Goal: Task Accomplishment & Management: Manage account settings

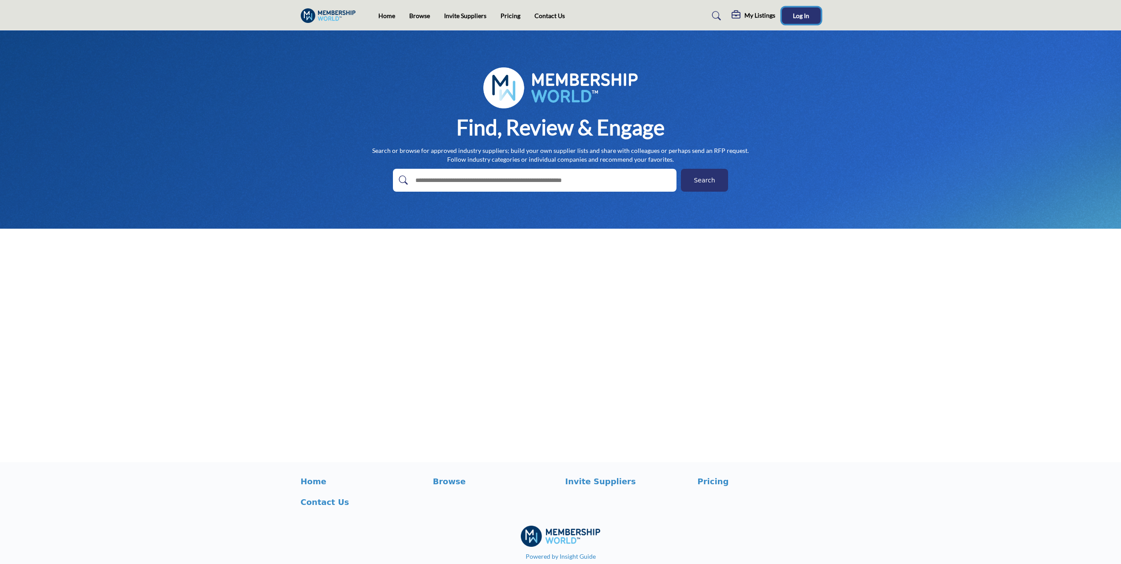
click at [804, 18] on span "Log In" at bounding box center [801, 15] width 16 height 7
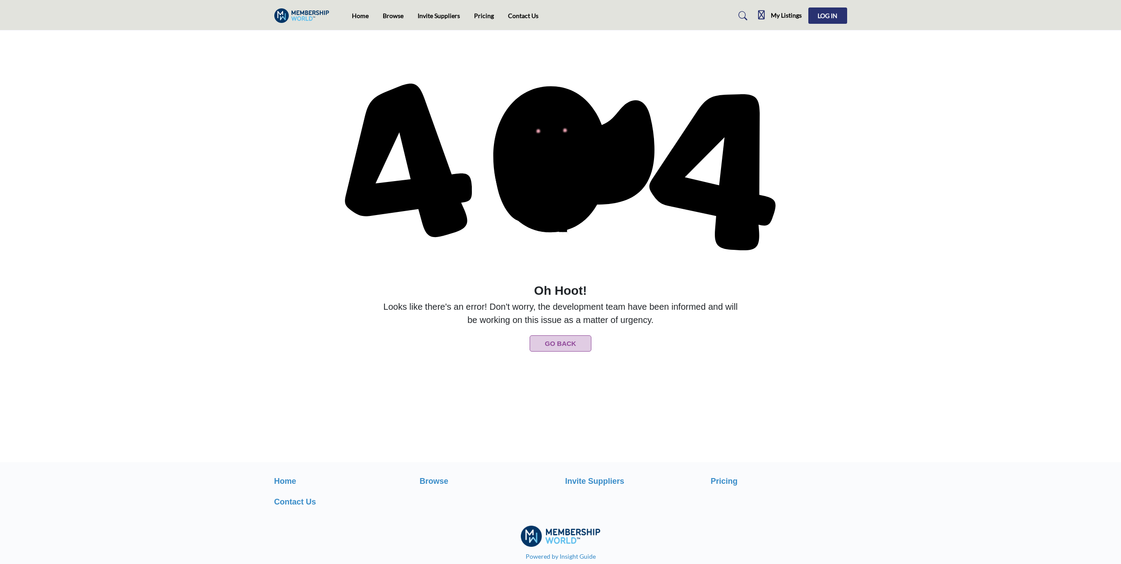
click at [778, 13] on h5 "My Listings" at bounding box center [786, 15] width 31 height 8
click at [786, 15] on h5 "My Listings" at bounding box center [786, 15] width 31 height 8
click at [569, 343] on button "Go Back" at bounding box center [560, 343] width 62 height 16
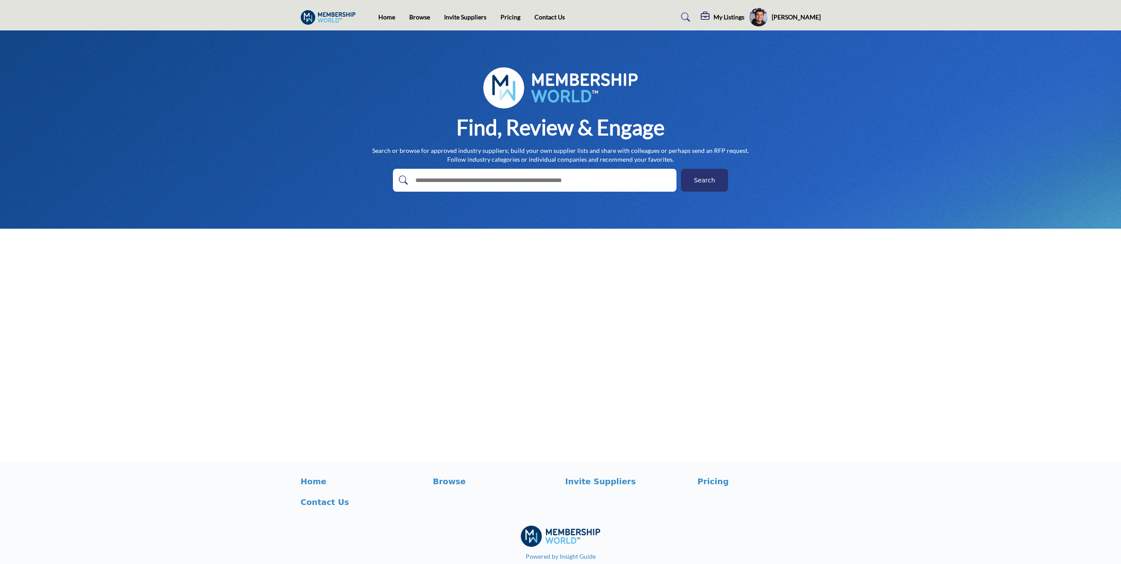
click at [723, 12] on div "My Listings" at bounding box center [723, 17] width 44 height 11
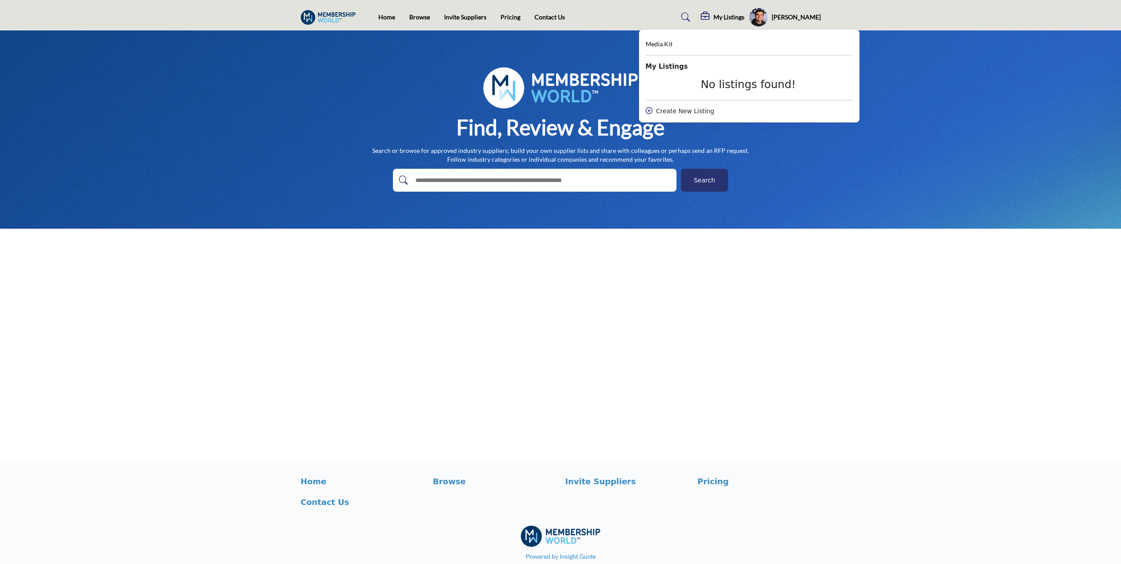
click at [522, 22] on ul "Home Browse Invite Suppliers Pricing Contact Us" at bounding box center [471, 17] width 186 height 10
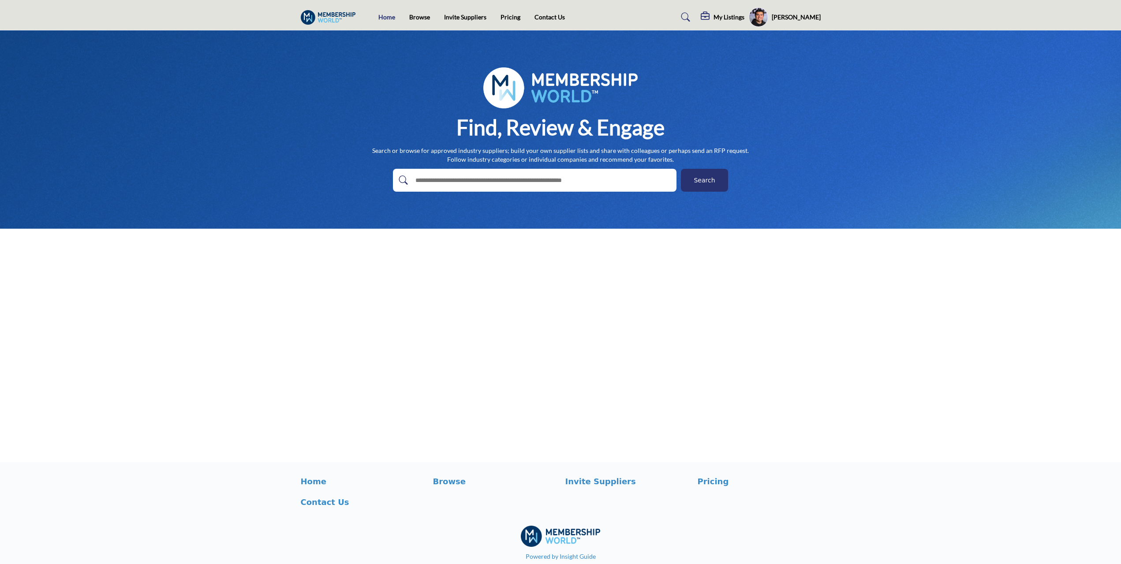
click at [394, 19] on link "Home" at bounding box center [386, 16] width 17 height 7
drag, startPoint x: 630, startPoint y: 112, endPoint x: 482, endPoint y: 253, distance: 204.5
click at [482, 253] on main "Invite Supplier Invite Supplier Invite Supplier Invite Supplier" at bounding box center [560, 246] width 1121 height 432
click at [785, 20] on h5 "[PERSON_NAME]" at bounding box center [796, 17] width 49 height 9
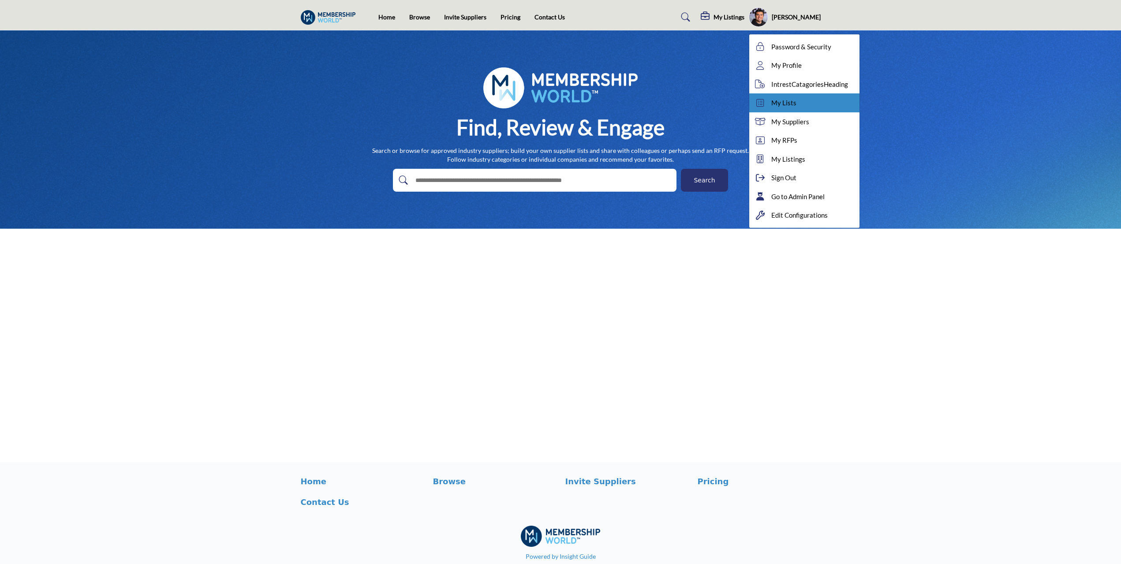
click at [798, 98] on link "My Lists" at bounding box center [804, 102] width 110 height 19
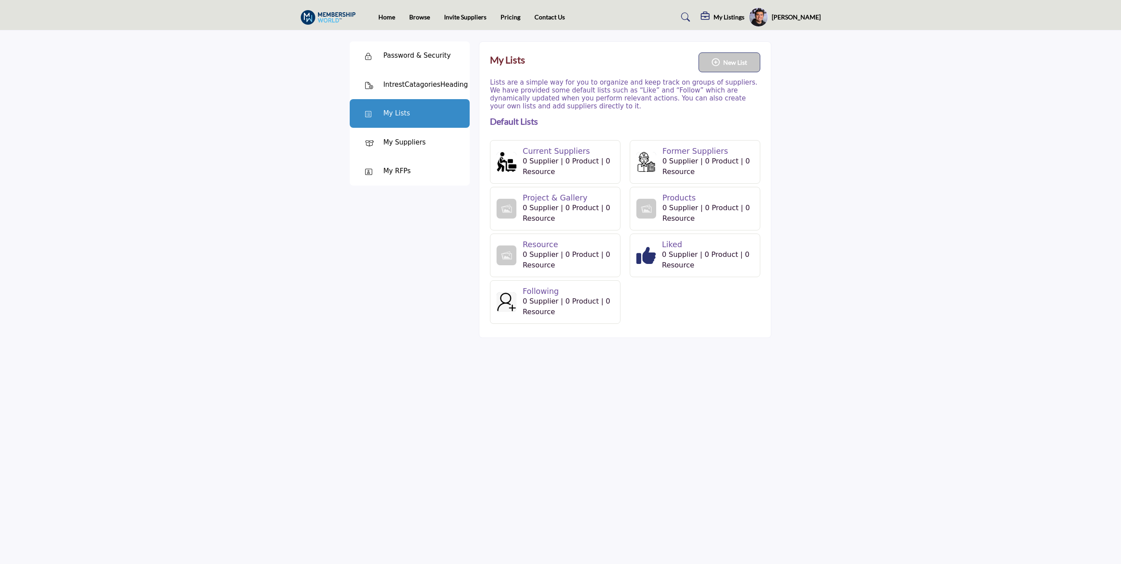
click at [773, 16] on h5 "[PERSON_NAME]" at bounding box center [796, 17] width 49 height 9
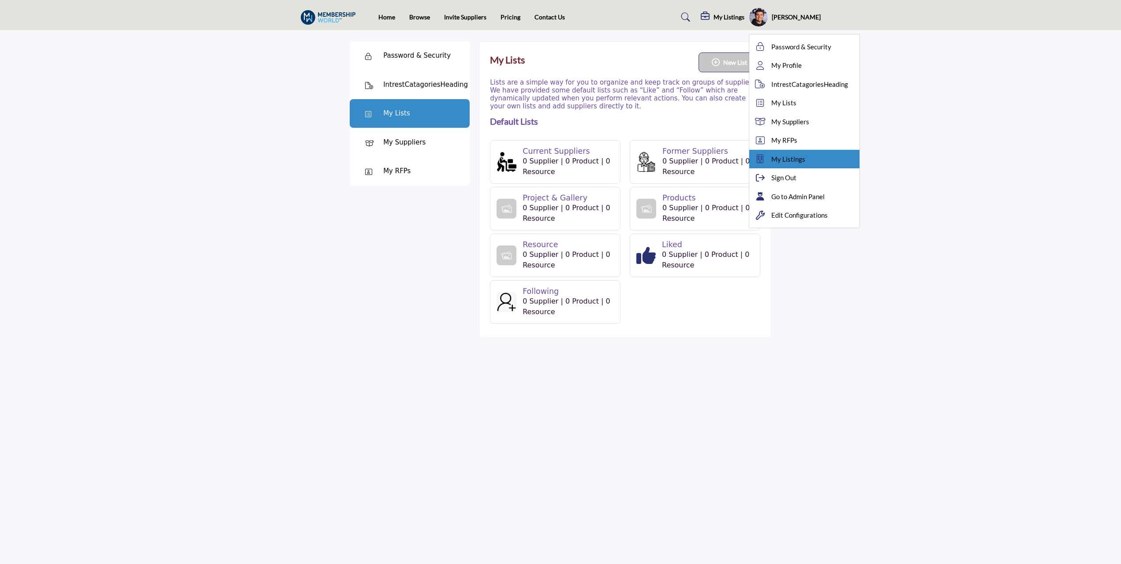
click at [812, 154] on link "My Listings" at bounding box center [804, 159] width 110 height 19
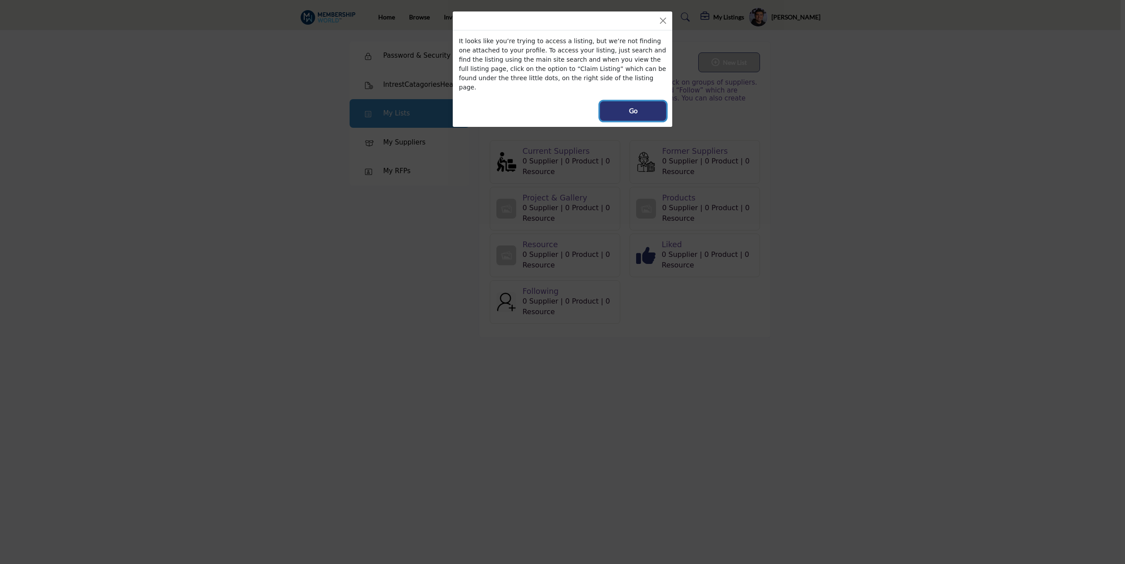
click at [635, 106] on span "Go" at bounding box center [633, 111] width 8 height 10
click at [652, 101] on button "Go" at bounding box center [633, 110] width 66 height 19
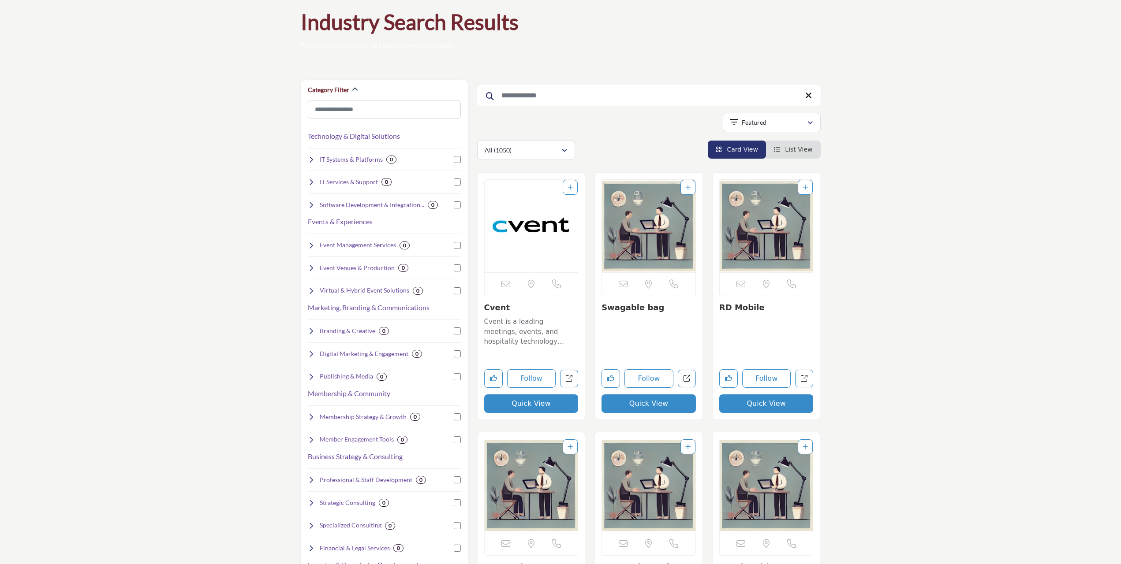
scroll to position [44, 0]
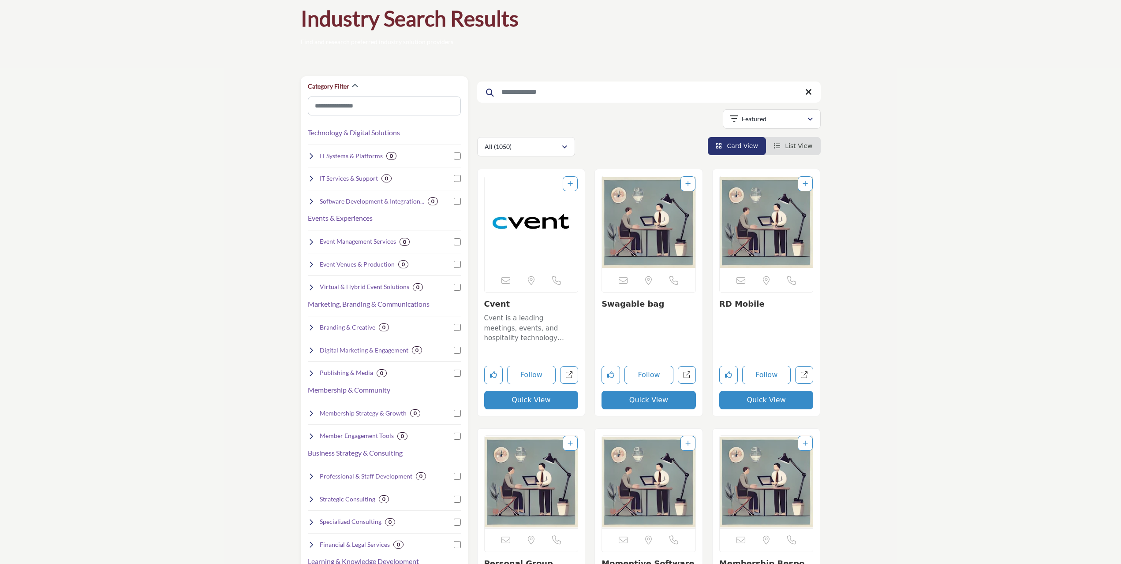
drag, startPoint x: 545, startPoint y: 88, endPoint x: 553, endPoint y: 87, distance: 8.0
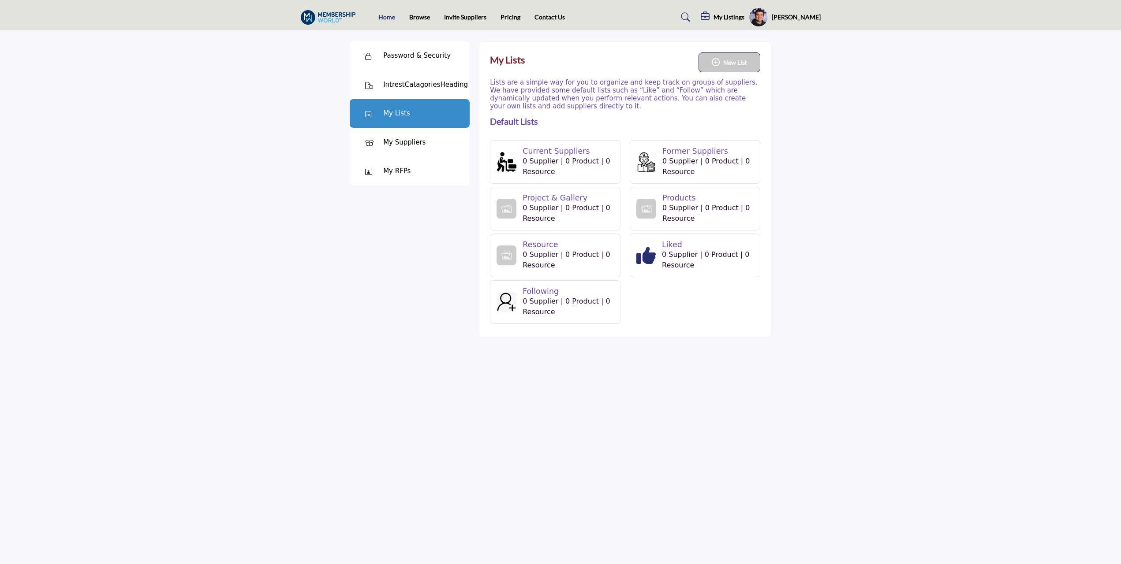
click at [387, 13] on link "Home" at bounding box center [386, 16] width 17 height 7
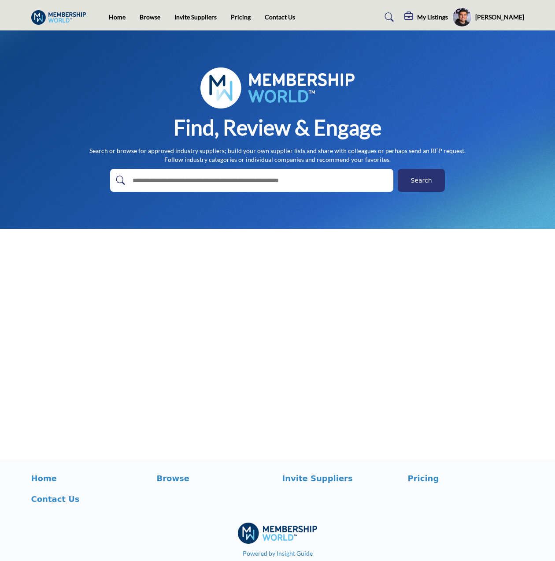
click at [171, 180] on input "text" at bounding box center [233, 180] width 210 height 13
type input "**********"
click at [398, 169] on button "Search" at bounding box center [421, 180] width 47 height 23
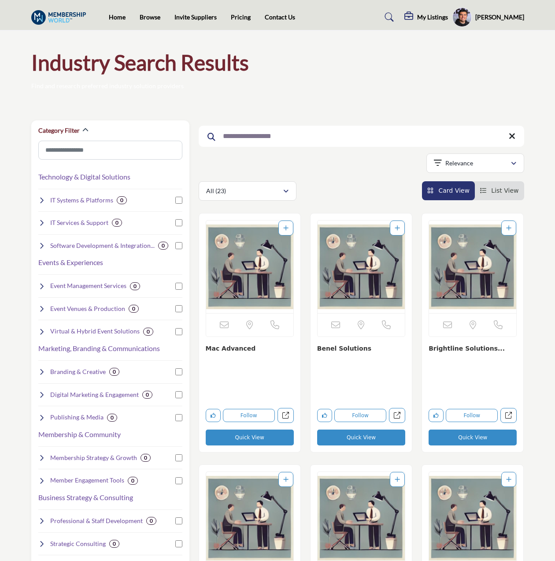
click at [324, 139] on input "**********" at bounding box center [362, 136] width 326 height 21
click at [322, 140] on input "**********" at bounding box center [362, 136] width 326 height 21
click at [321, 139] on input "**********" at bounding box center [362, 136] width 326 height 21
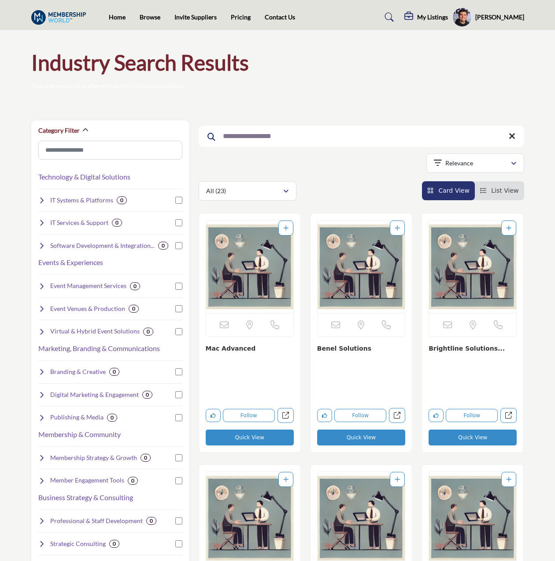
click at [321, 139] on input "**********" at bounding box center [362, 136] width 326 height 21
type input "***"
click at [355, 265] on img "Open Listing in new tab" at bounding box center [361, 266] width 87 height 93
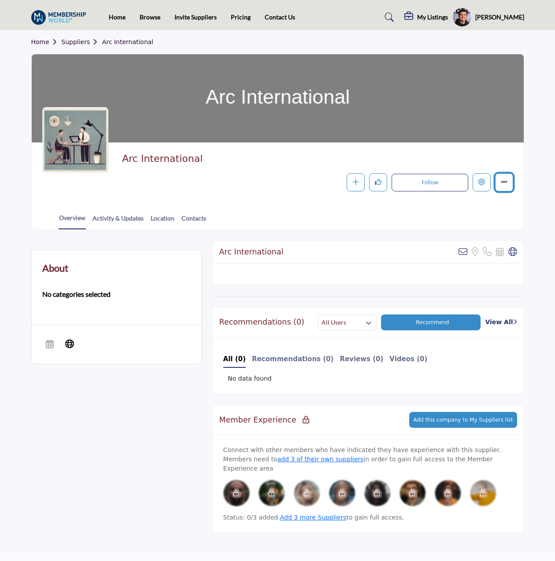
click at [502, 178] on button "More details" at bounding box center [505, 182] width 18 height 18
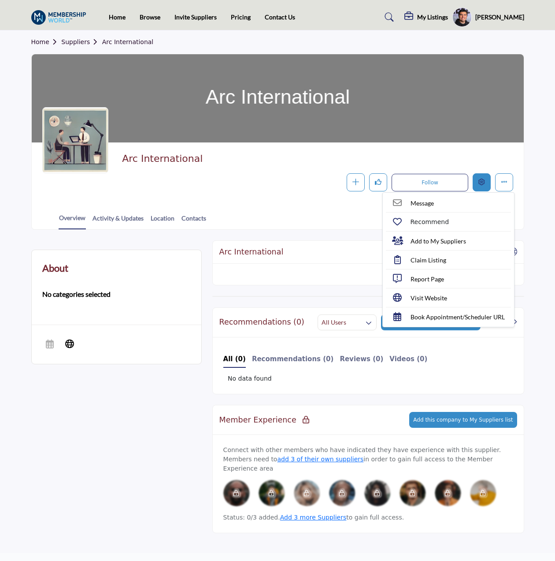
click at [473, 184] on button "Edit company" at bounding box center [482, 182] width 18 height 18
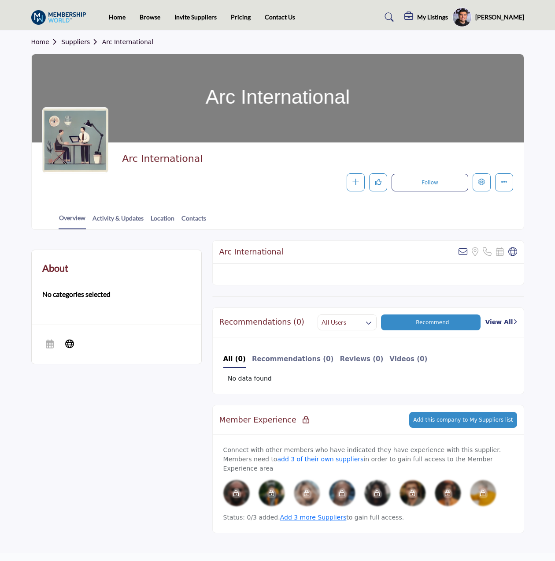
drag, startPoint x: 515, startPoint y: 220, endPoint x: 526, endPoint y: 230, distance: 14.3
click at [526, 230] on div "About No categories selected Sorry, but we don't have a scheduler URL for this …" at bounding box center [277, 392] width 503 height 324
click at [511, 184] on button "More details" at bounding box center [505, 182] width 18 height 18
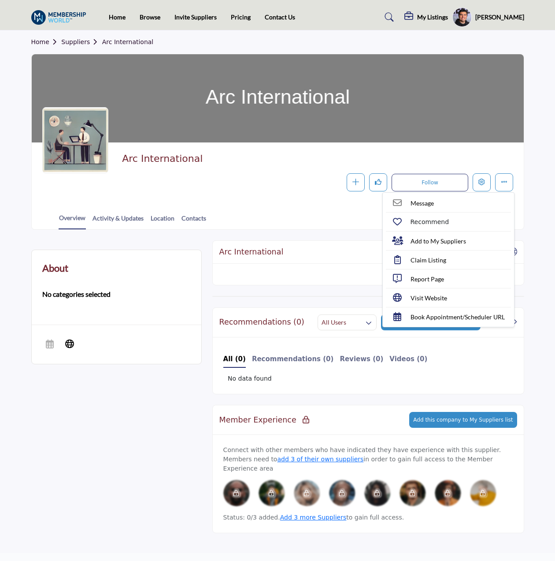
click at [491, 185] on div "Follow Following Message Recommend Add to My Suppliers Claim Listing Report Pag…" at bounding box center [386, 182] width 254 height 18
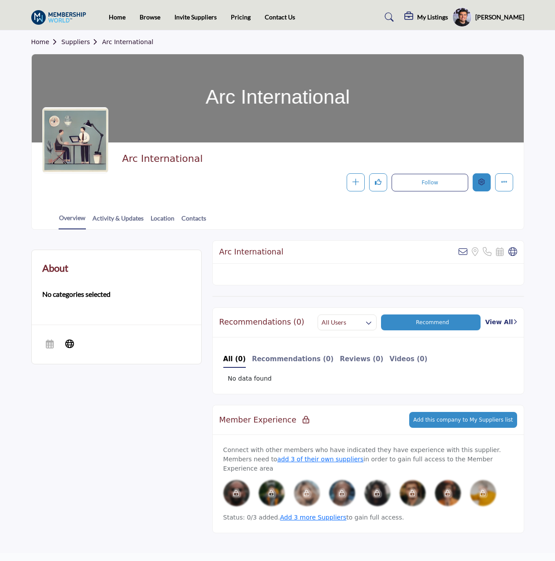
click at [483, 181] on icon "Edit company" at bounding box center [482, 182] width 7 height 7
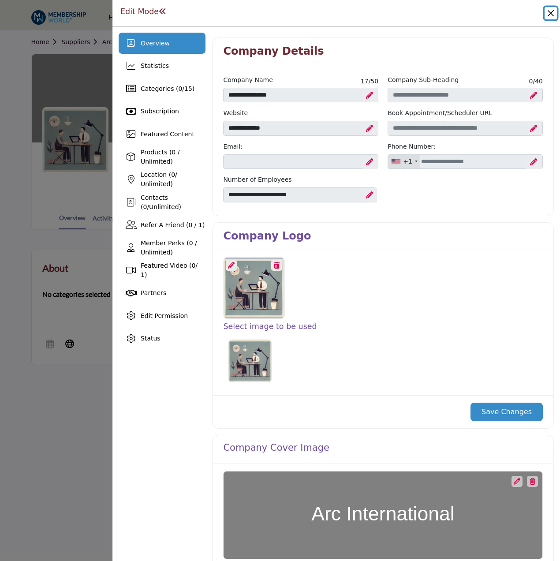
click at [548, 12] on button "Close" at bounding box center [550, 13] width 12 height 12
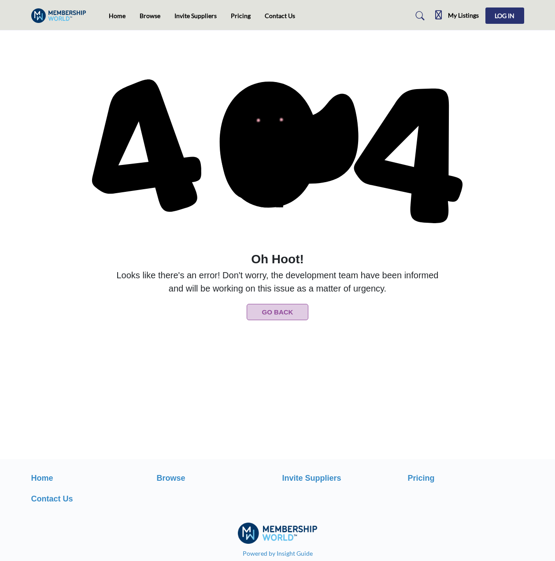
drag, startPoint x: 200, startPoint y: 198, endPoint x: 212, endPoint y: 187, distance: 15.9
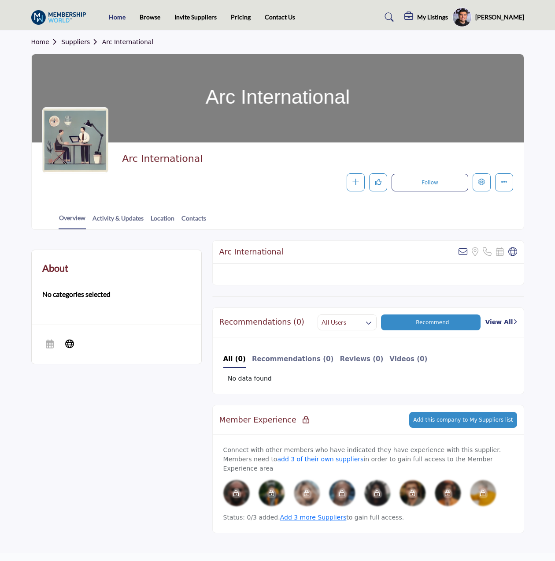
click at [123, 14] on body "Home Browse Invite Suppliers Pricing Contact Us" at bounding box center [277, 333] width 555 height 667
click at [115, 19] on link "Home" at bounding box center [117, 16] width 17 height 7
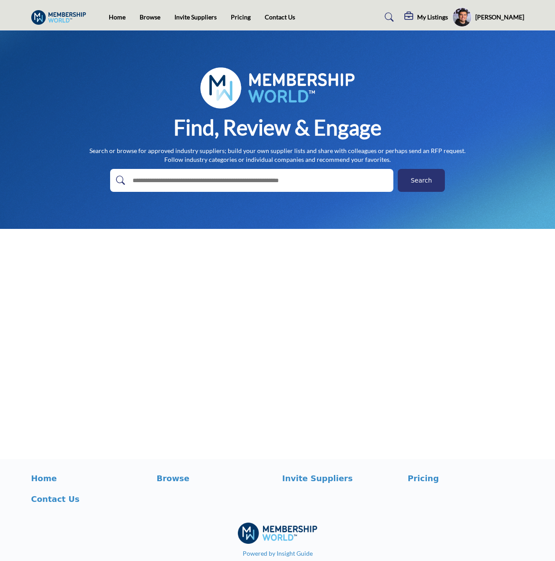
click at [246, 178] on input "text" at bounding box center [233, 180] width 210 height 13
type input "********"
click at [398, 169] on button "Search" at bounding box center [421, 180] width 47 height 23
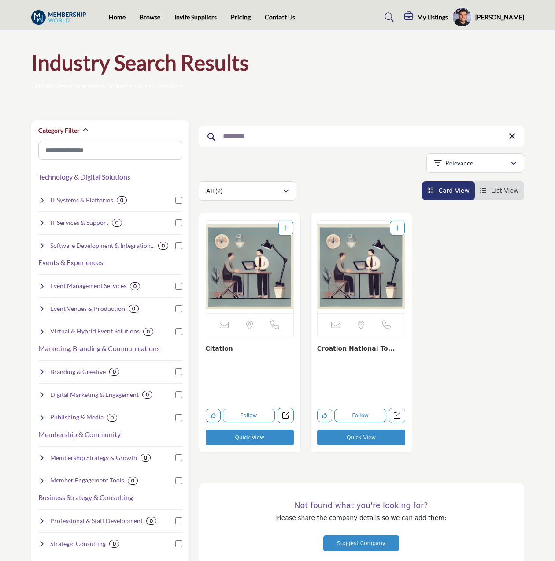
click at [238, 282] on img "Open Listing in new tab" at bounding box center [249, 266] width 87 height 93
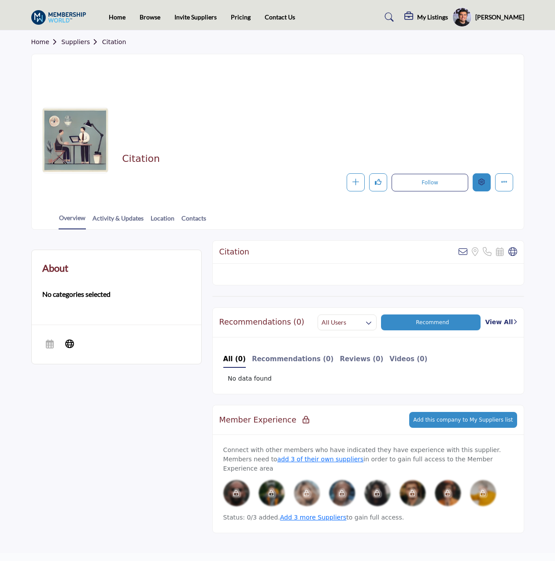
click at [489, 185] on button "Edit company" at bounding box center [482, 182] width 18 height 18
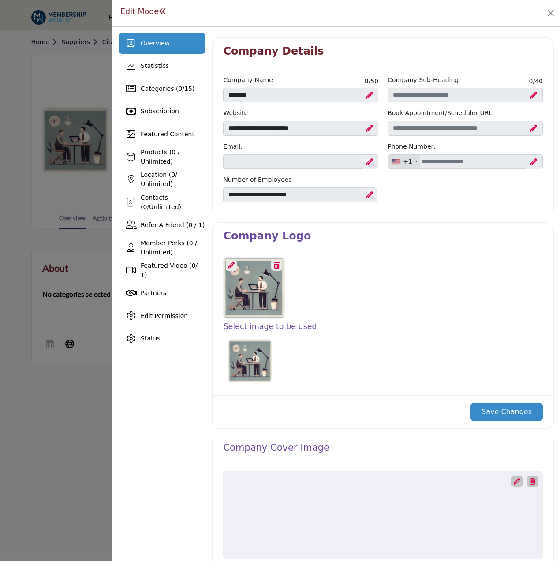
click at [234, 266] on div at bounding box center [231, 265] width 11 height 11
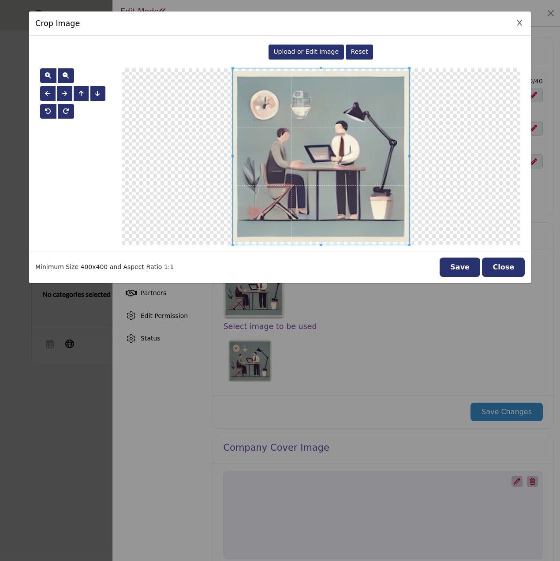
click at [320, 52] on span "Upload or Edit Image" at bounding box center [305, 51] width 65 height 7
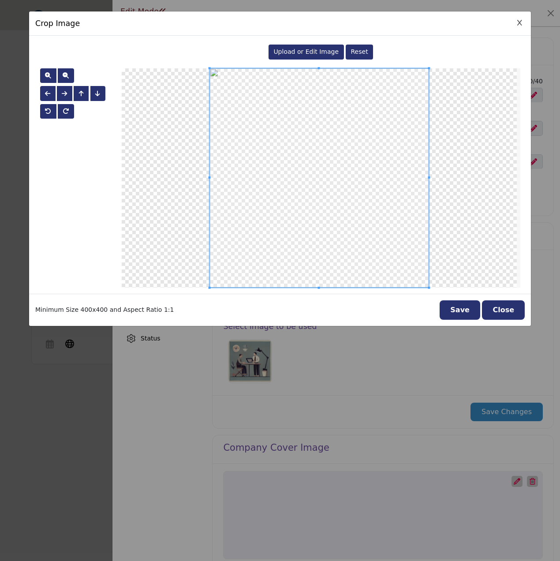
click at [466, 306] on button "Save" at bounding box center [460, 309] width 41 height 19
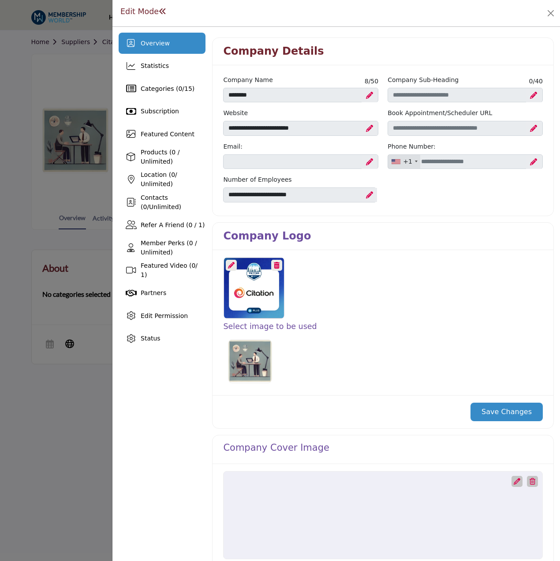
click at [504, 407] on button "Save Changes" at bounding box center [506, 412] width 72 height 19
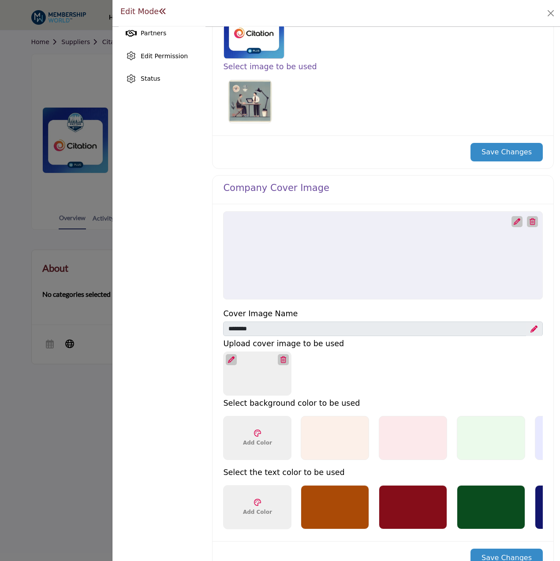
scroll to position [265, 0]
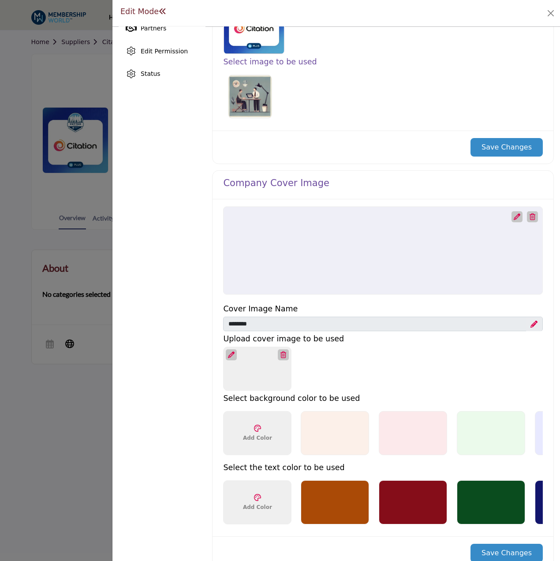
click at [228, 352] on icon at bounding box center [231, 354] width 7 height 7
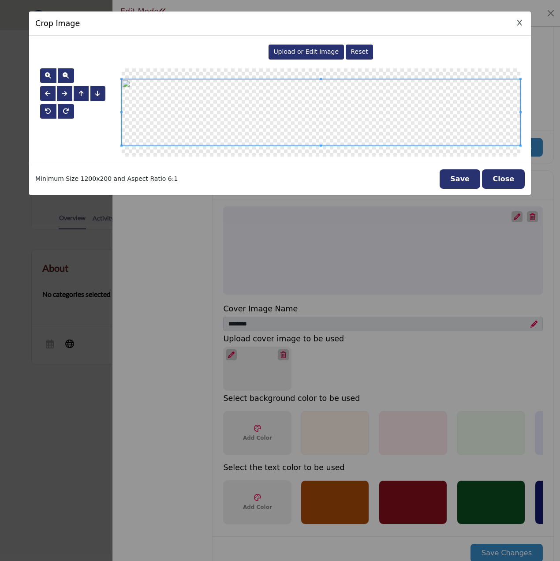
click at [312, 46] on div "Upload or Edit Image" at bounding box center [305, 52] width 75 height 15
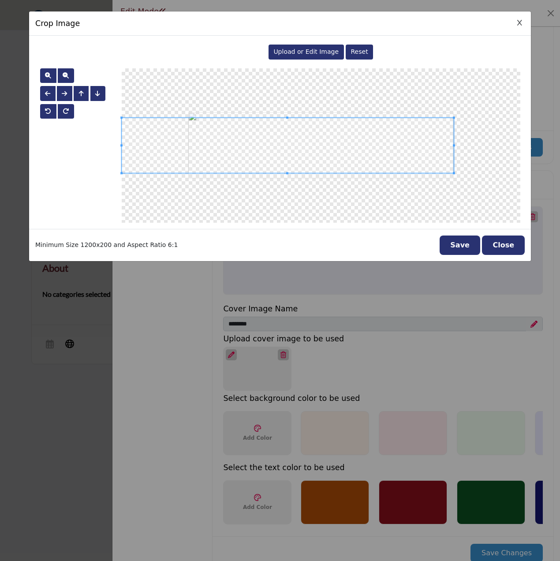
click at [453, 143] on div at bounding box center [288, 146] width 332 height 56
click at [453, 112] on div at bounding box center [305, 142] width 366 height 61
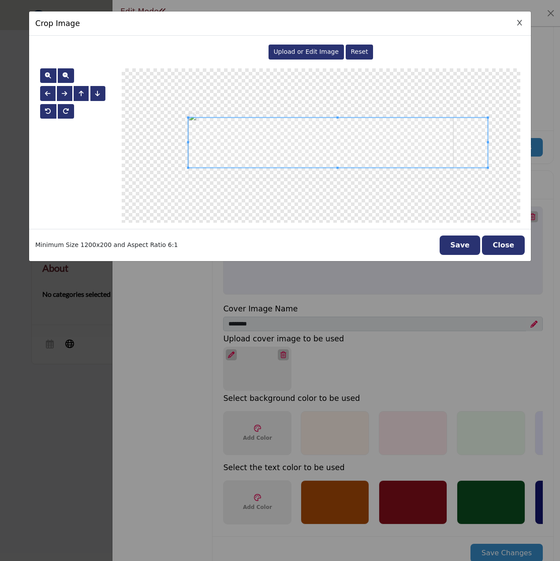
click at [188, 141] on div at bounding box center [337, 143] width 299 height 50
click at [489, 144] on div at bounding box center [321, 145] width 399 height 154
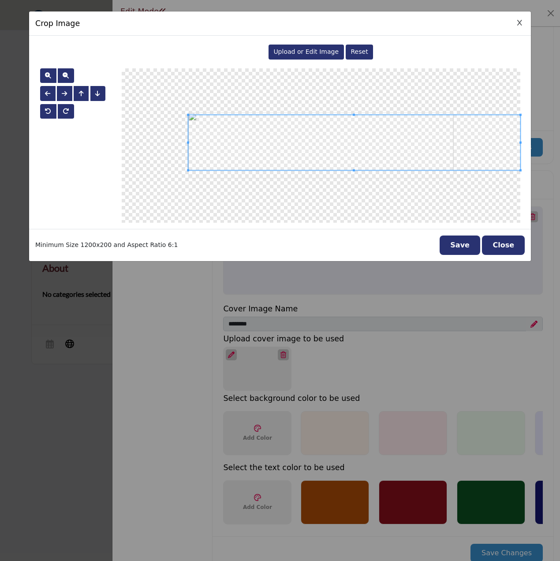
click at [559, 162] on div "Crop Image Upload or Edit Image Reset" at bounding box center [280, 280] width 560 height 561
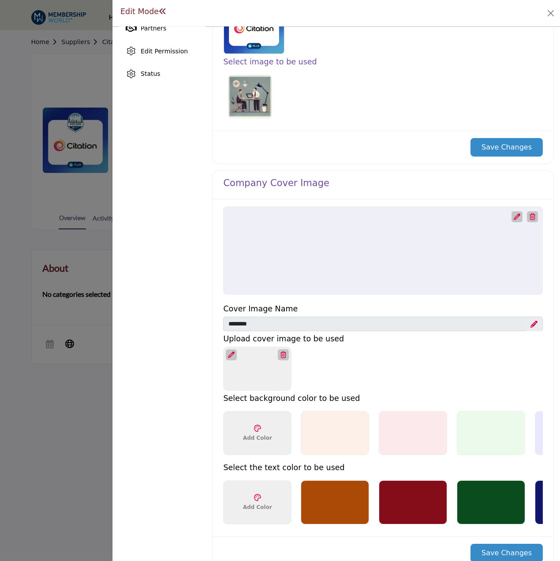
click at [235, 351] on div at bounding box center [231, 354] width 11 height 11
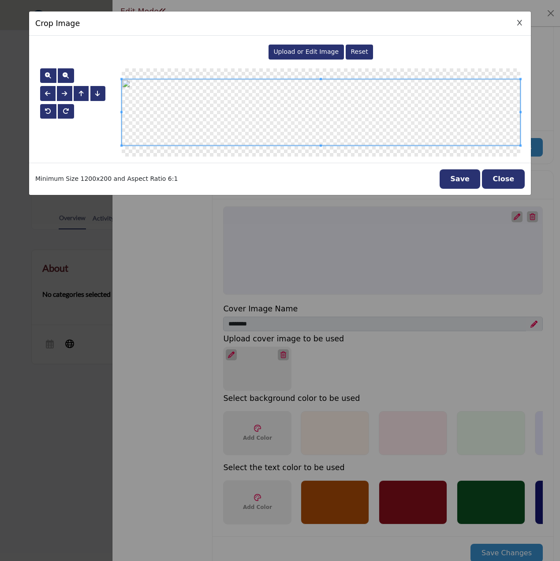
click at [313, 47] on div "Upload or Edit Image" at bounding box center [305, 52] width 75 height 15
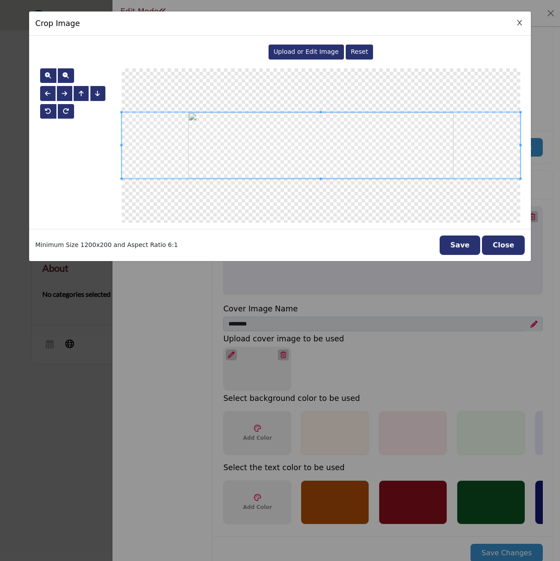
click at [559, 154] on div "Crop Image Upload or Edit Image Reset" at bounding box center [280, 280] width 560 height 561
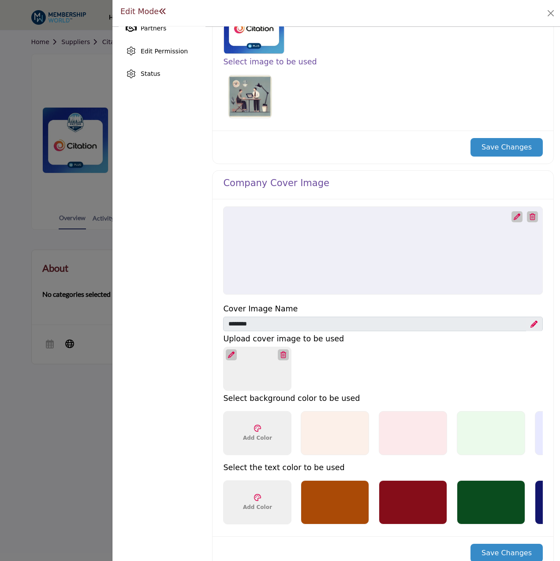
click at [230, 353] on icon at bounding box center [231, 354] width 7 height 7
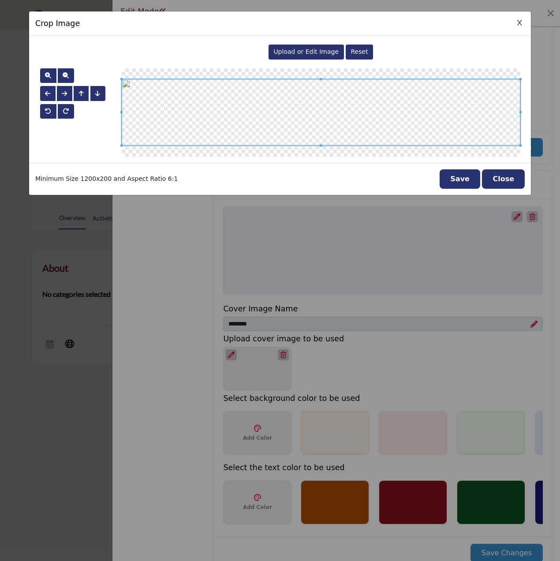
click at [320, 56] on div "Upload or Edit Image" at bounding box center [305, 52] width 75 height 15
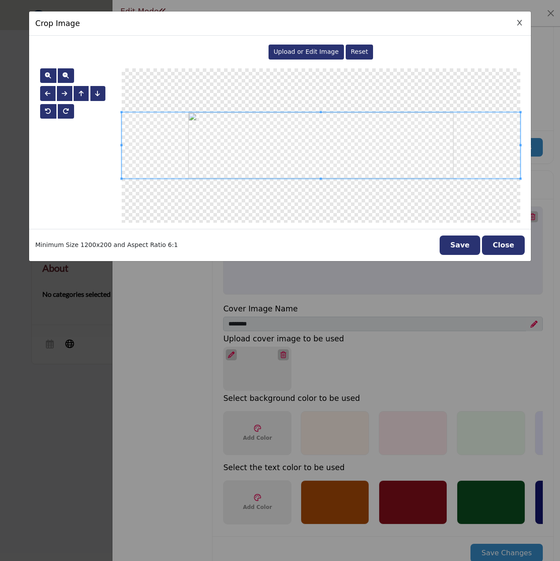
click at [467, 243] on button "Save" at bounding box center [460, 244] width 41 height 19
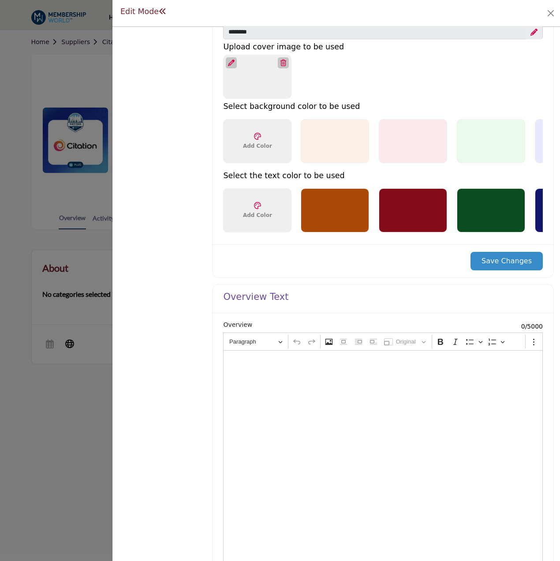
scroll to position [529, 0]
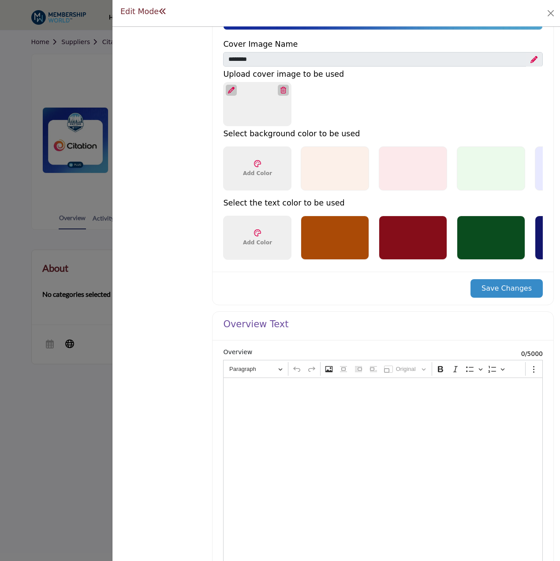
click at [494, 293] on button "Save Changes" at bounding box center [506, 288] width 72 height 19
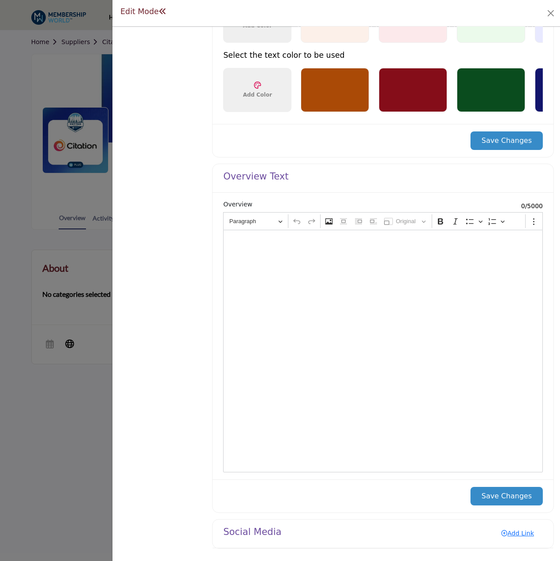
scroll to position [731, 0]
click at [296, 291] on div "Editor editing area: main" at bounding box center [383, 351] width 320 height 242
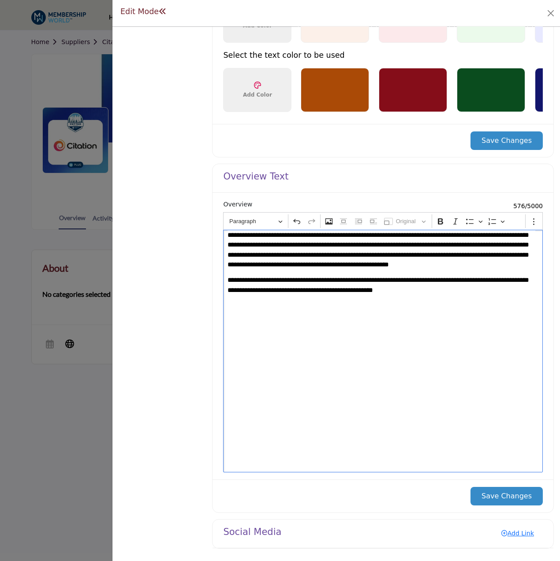
click at [313, 246] on p "**********" at bounding box center [381, 250] width 308 height 40
click at [498, 492] on button "Save Changes" at bounding box center [506, 496] width 72 height 19
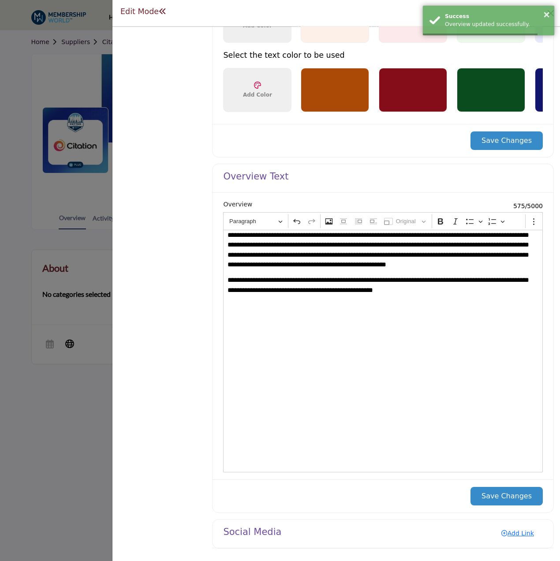
click at [508, 138] on button "Save Changes" at bounding box center [506, 140] width 72 height 19
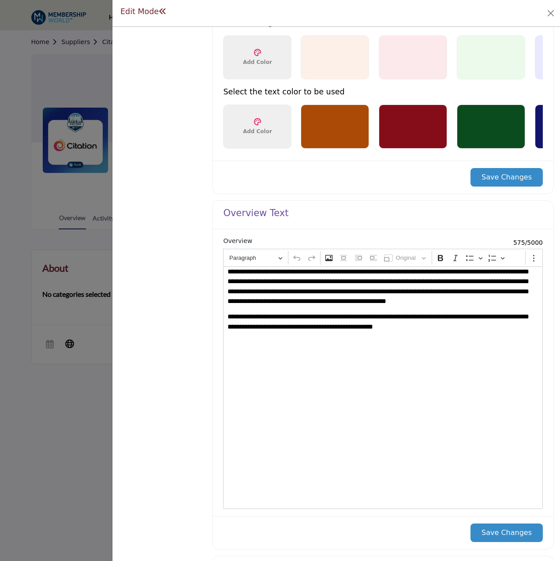
scroll to position [687, 0]
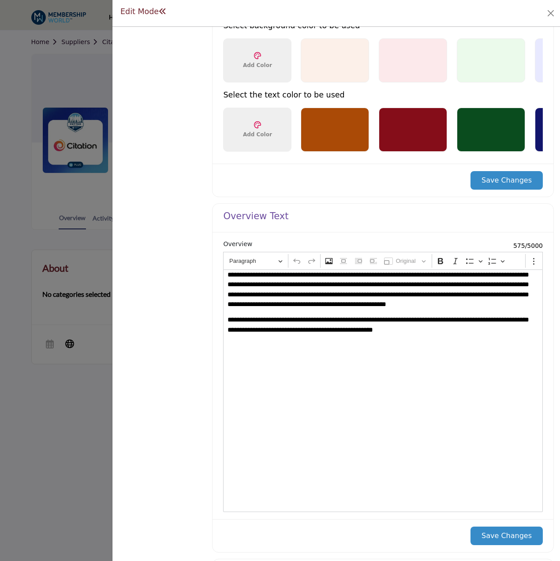
click at [510, 190] on button "Save Changes" at bounding box center [506, 180] width 72 height 19
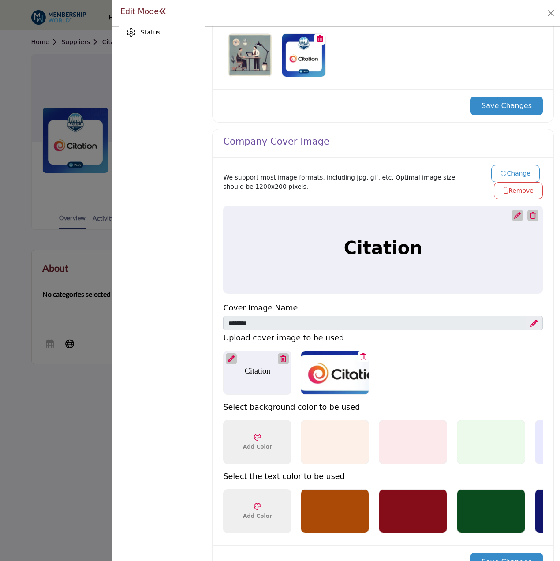
scroll to position [309, 0]
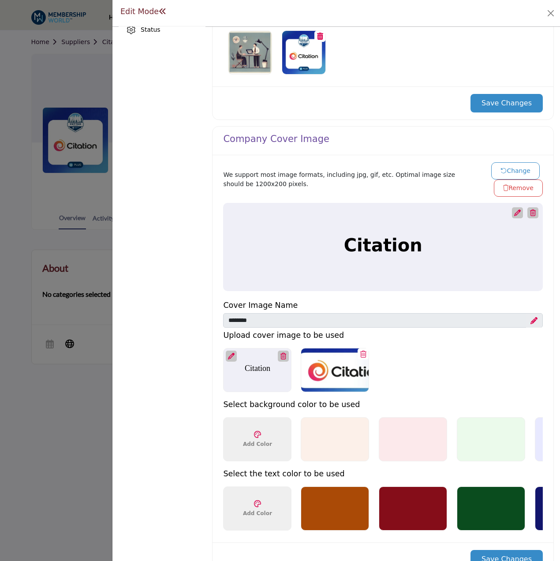
click at [324, 363] on div at bounding box center [335, 370] width 68 height 44
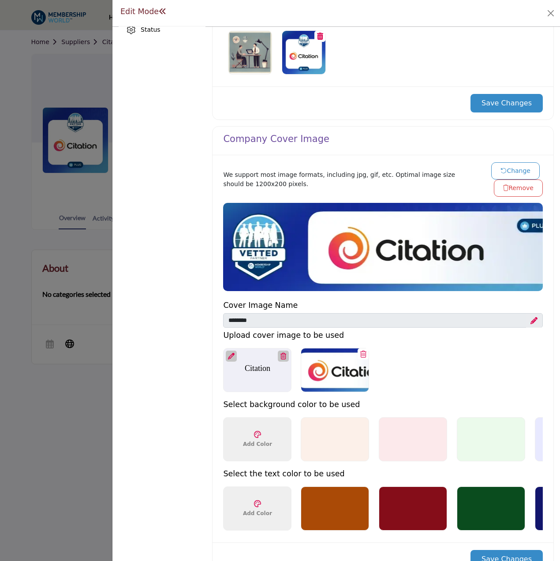
click at [285, 353] on icon at bounding box center [283, 356] width 6 height 7
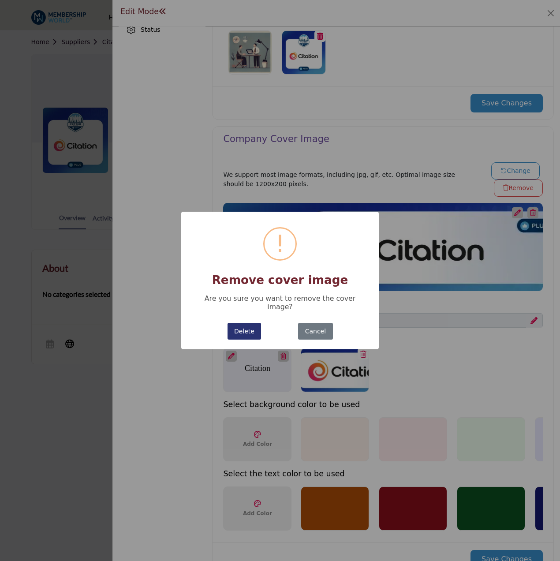
click at [255, 326] on button "Delete" at bounding box center [244, 331] width 34 height 17
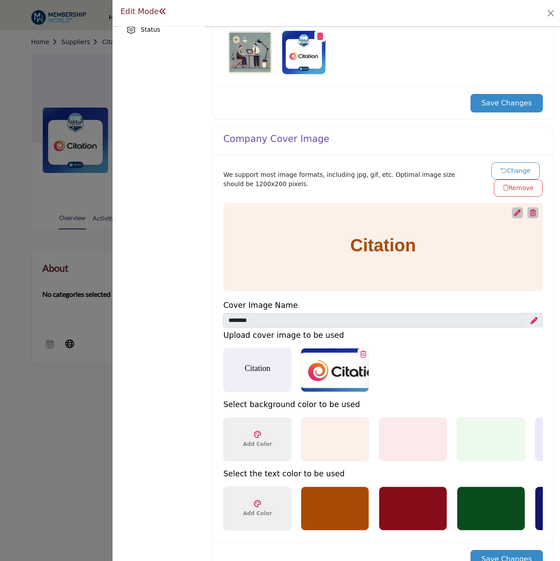
click at [327, 367] on div at bounding box center [335, 370] width 68 height 44
click at [333, 373] on div at bounding box center [335, 370] width 68 height 44
click at [335, 372] on div at bounding box center [335, 370] width 68 height 44
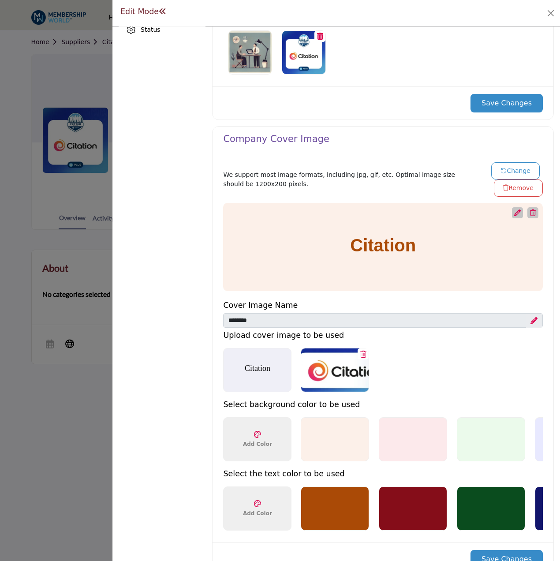
click at [320, 374] on div at bounding box center [335, 370] width 68 height 44
click at [273, 372] on div "Citation Upload Cover Image 1200 x 200px" at bounding box center [257, 370] width 68 height 44
click at [324, 372] on div at bounding box center [335, 370] width 68 height 44
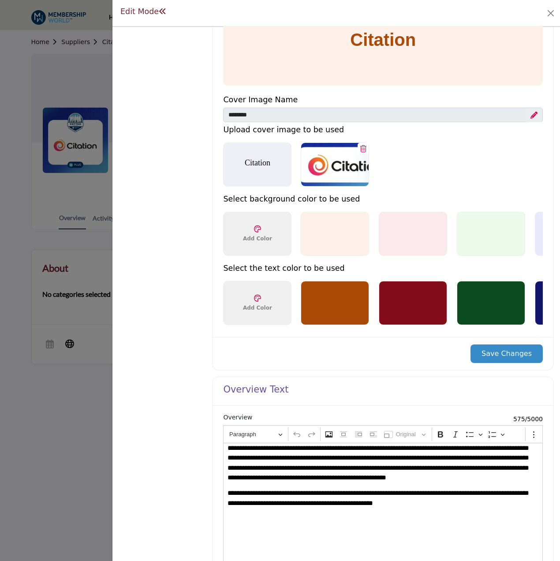
scroll to position [529, 0]
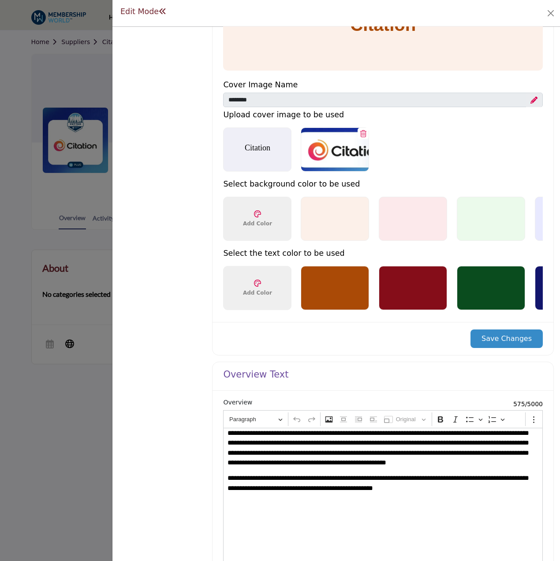
click at [495, 346] on button "Save Changes" at bounding box center [506, 338] width 72 height 19
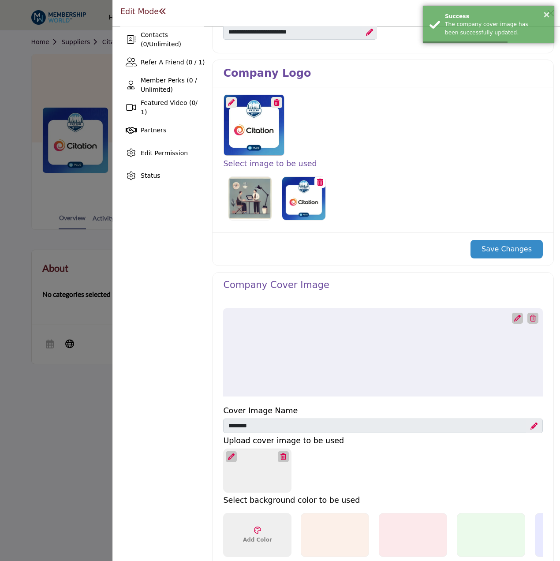
scroll to position [353, 0]
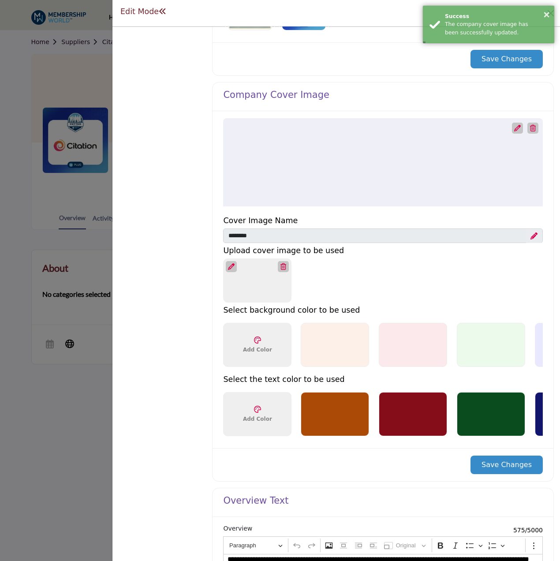
click at [233, 268] on icon at bounding box center [231, 266] width 7 height 7
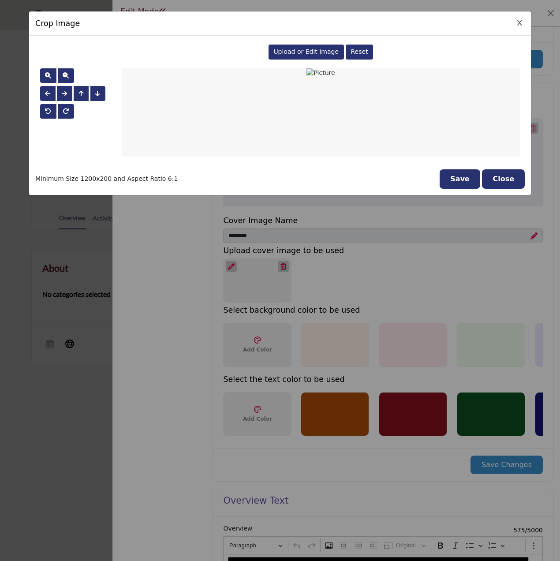
click at [291, 53] on span "Upload or Edit Image" at bounding box center [305, 51] width 65 height 7
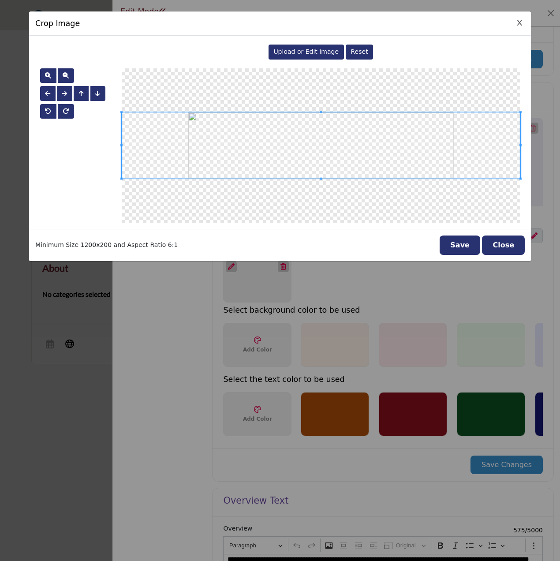
click at [469, 245] on button "Save" at bounding box center [460, 244] width 41 height 19
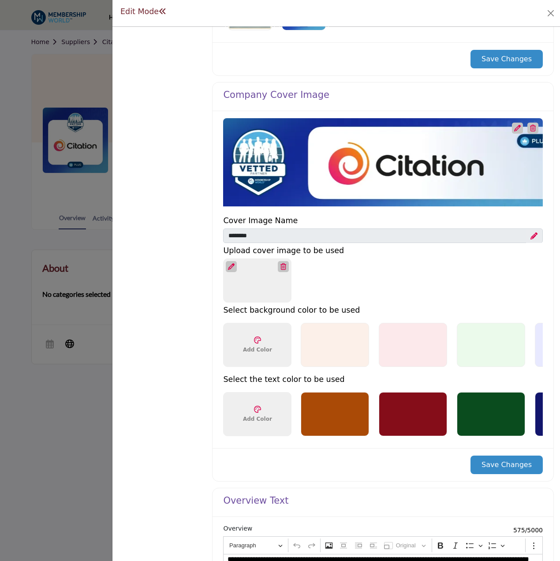
click at [487, 466] on button "Save Changes" at bounding box center [506, 464] width 72 height 19
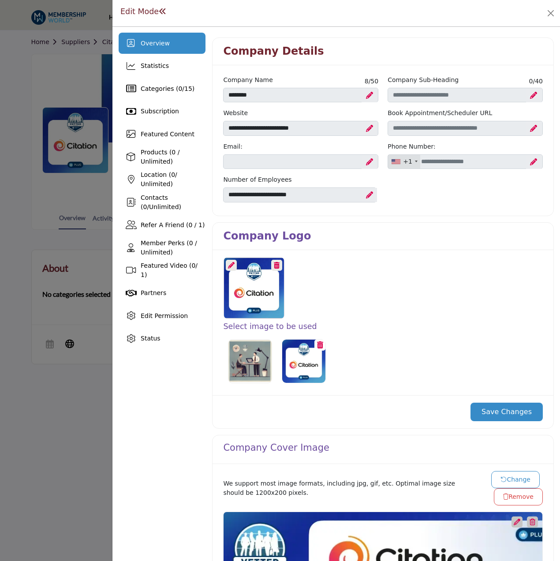
click at [502, 409] on button "Save Changes" at bounding box center [506, 412] width 72 height 19
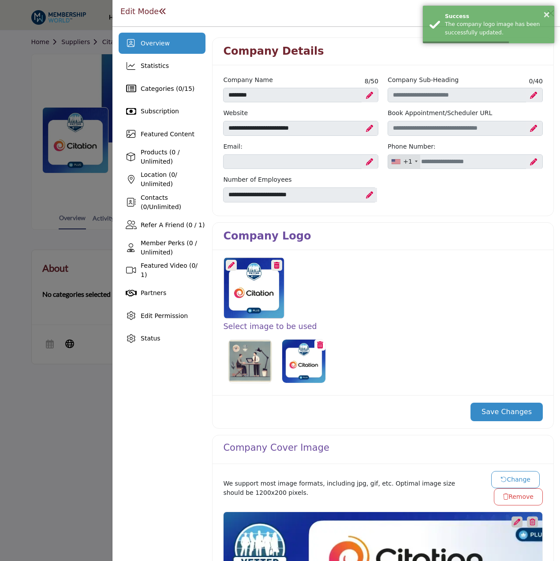
click at [161, 10] on span at bounding box center [163, 11] width 8 height 8
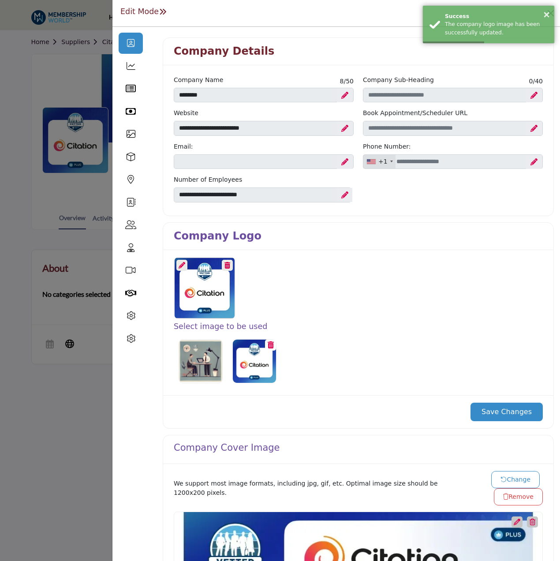
click at [161, 10] on span at bounding box center [163, 11] width 8 height 8
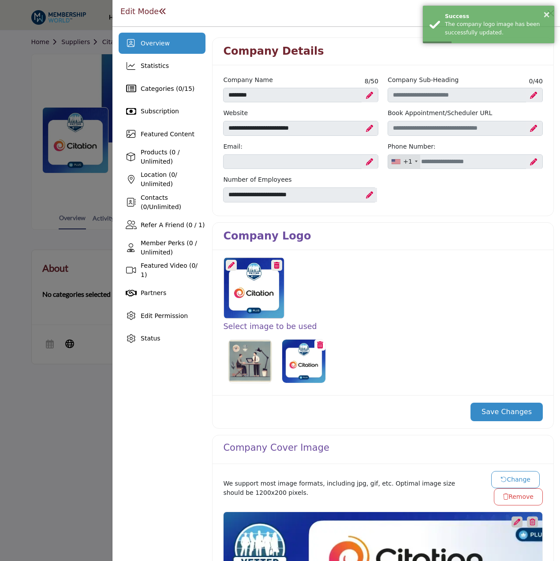
click at [53, 68] on div at bounding box center [280, 280] width 560 height 561
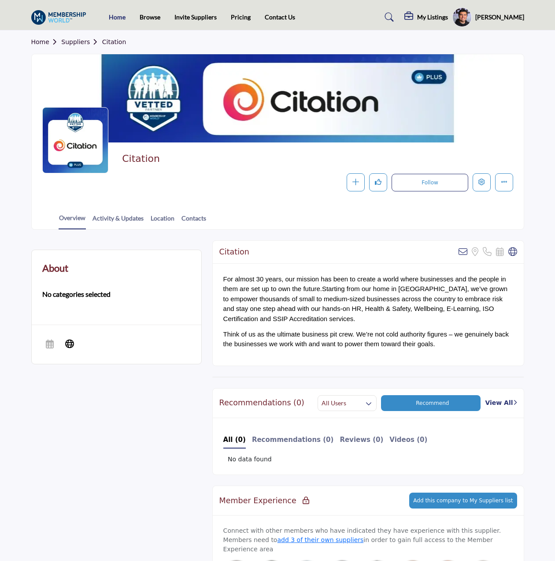
click at [115, 15] on link "Home" at bounding box center [117, 16] width 17 height 7
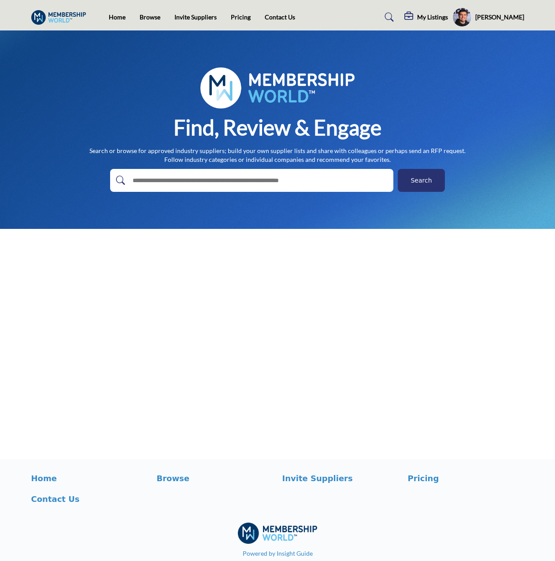
click at [294, 176] on input "text" at bounding box center [233, 180] width 210 height 13
type input "*"
type input "**********"
click at [398, 169] on button "Search" at bounding box center [421, 180] width 47 height 23
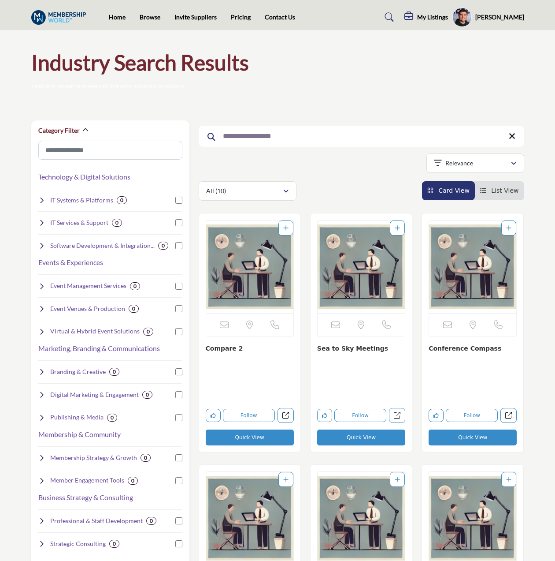
click at [247, 284] on img "Open Listing in new tab" at bounding box center [249, 266] width 87 height 93
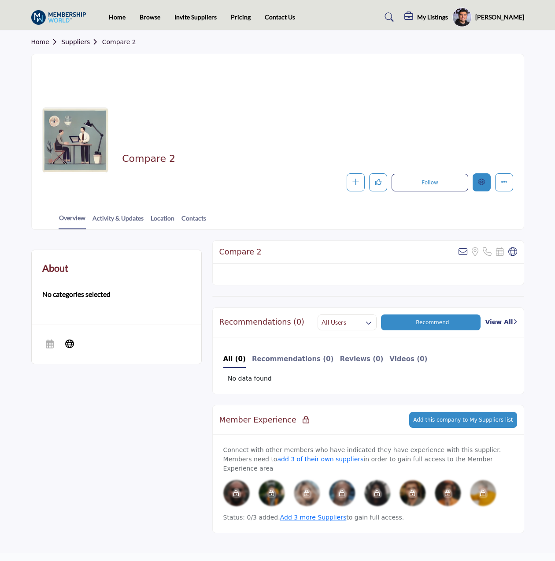
click at [479, 179] on icon "Edit company" at bounding box center [482, 182] width 7 height 7
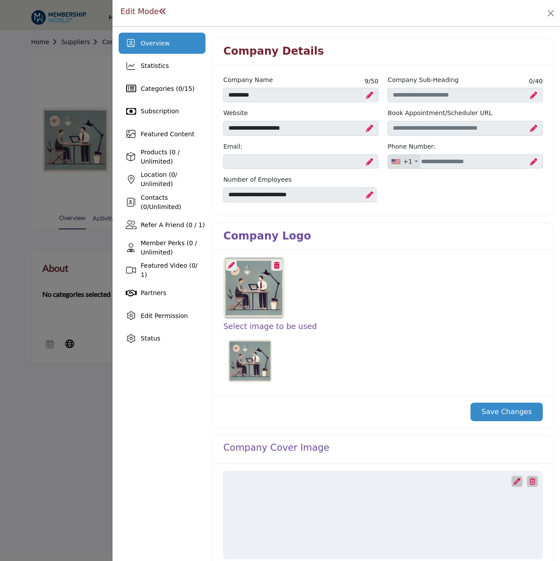
click at [230, 265] on icon at bounding box center [231, 265] width 7 height 7
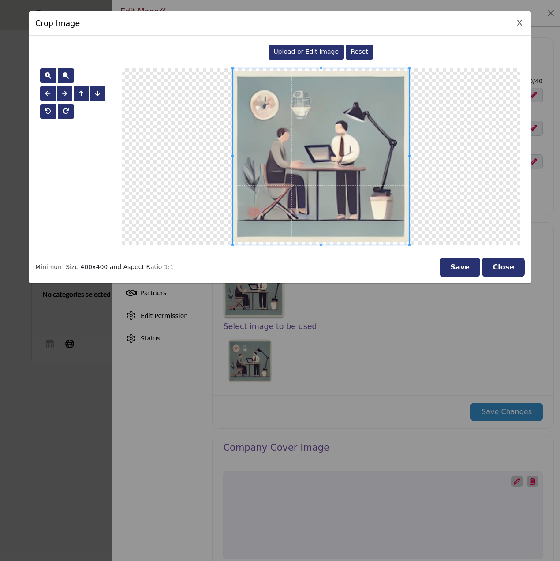
click at [327, 49] on span "Upload or Edit Image" at bounding box center [305, 51] width 65 height 7
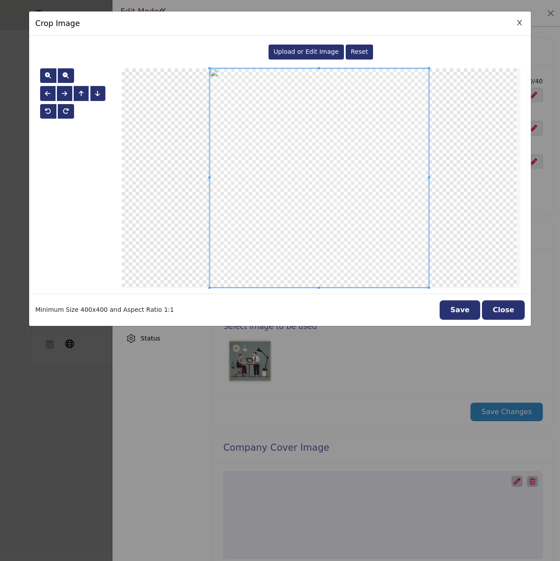
click at [470, 308] on button "Save" at bounding box center [460, 309] width 41 height 19
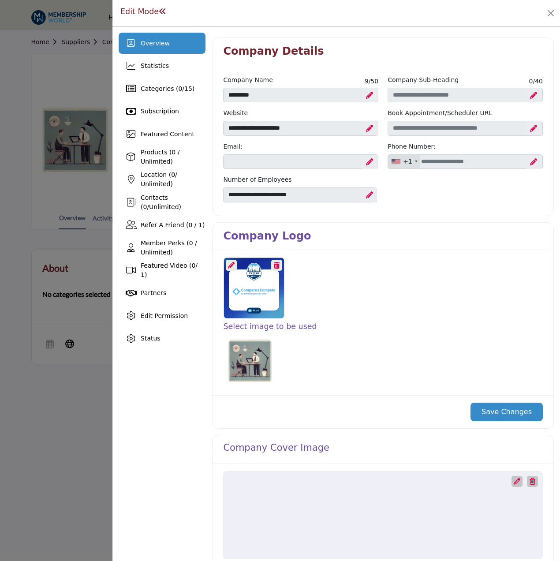
click at [513, 414] on button "Save Changes" at bounding box center [506, 412] width 72 height 19
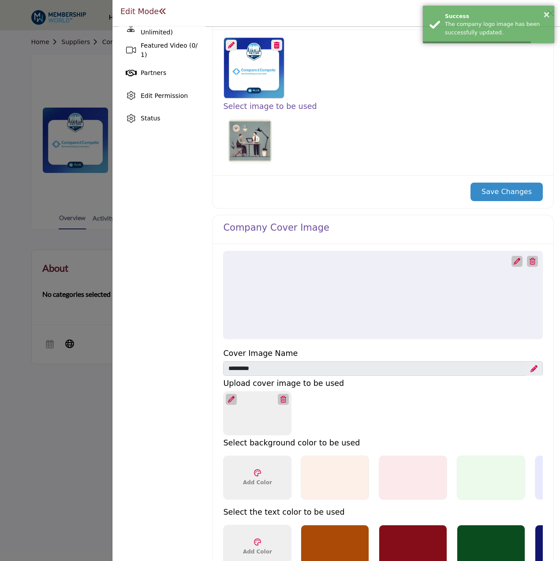
scroll to position [220, 0]
click at [234, 399] on div at bounding box center [231, 398] width 11 height 11
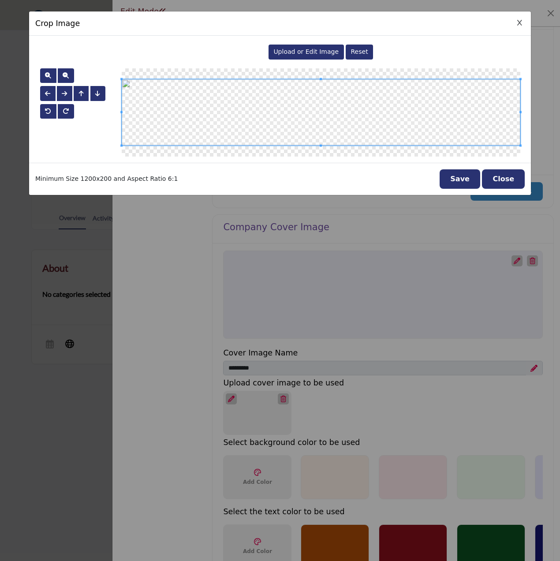
click at [309, 53] on span "Upload or Edit Image" at bounding box center [305, 51] width 65 height 7
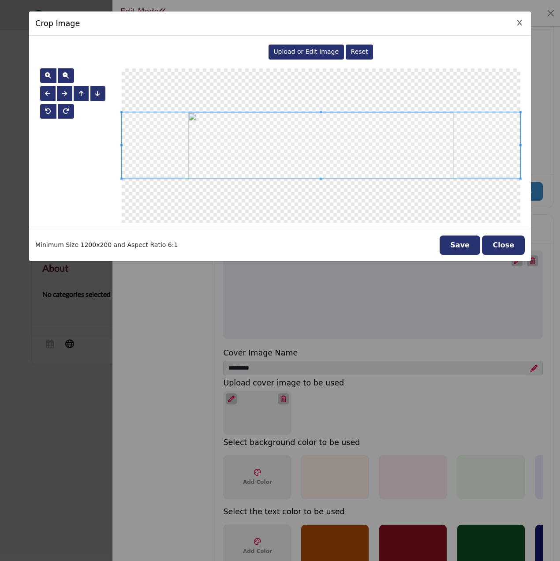
click at [462, 251] on button "Save" at bounding box center [460, 244] width 41 height 19
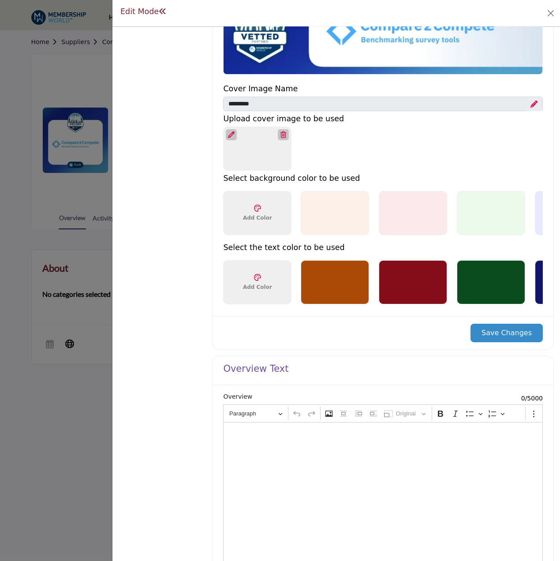
scroll to position [485, 0]
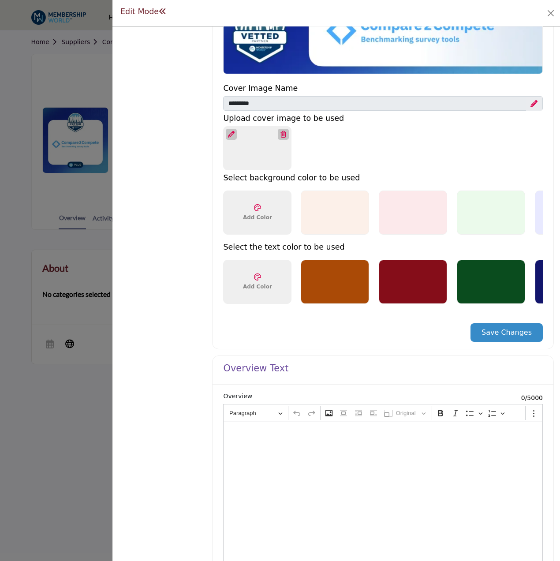
click at [493, 338] on button "Save Changes" at bounding box center [506, 332] width 72 height 19
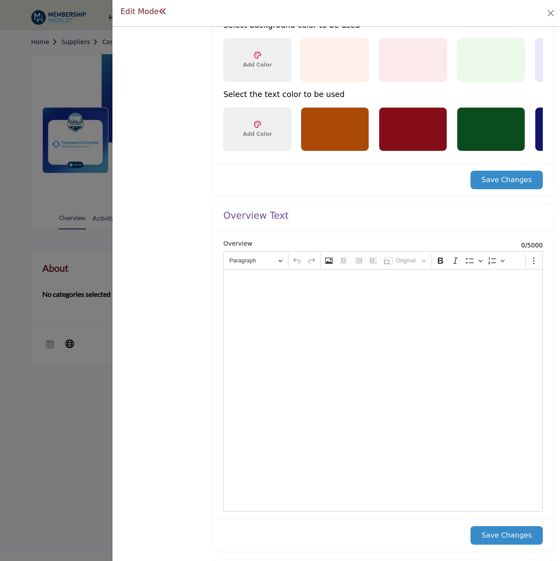
scroll to position [687, 0]
click at [325, 347] on div "Editor editing area: main" at bounding box center [383, 390] width 320 height 242
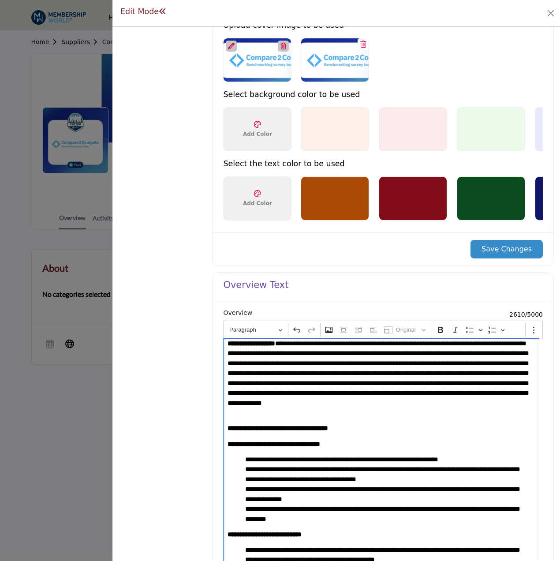
scroll to position [731, 0]
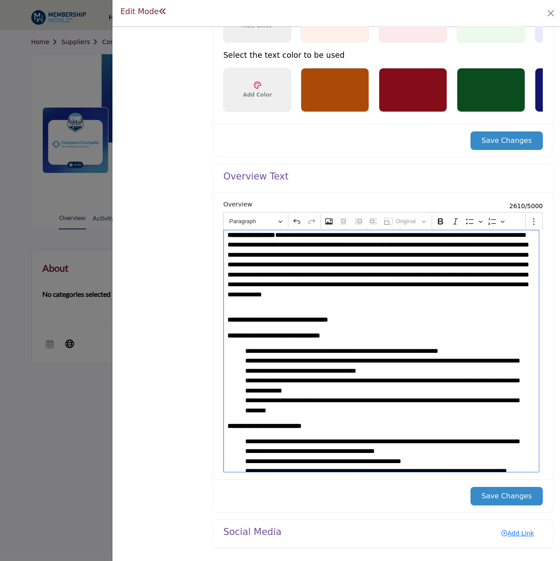
click at [437, 264] on p "**********" at bounding box center [378, 269] width 303 height 79
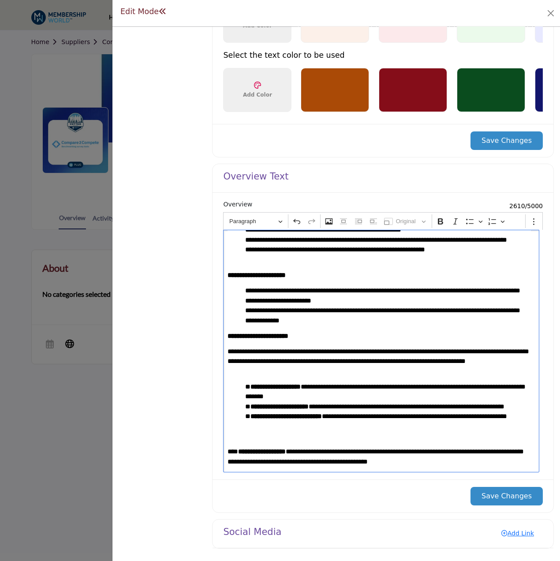
scroll to position [237, 0]
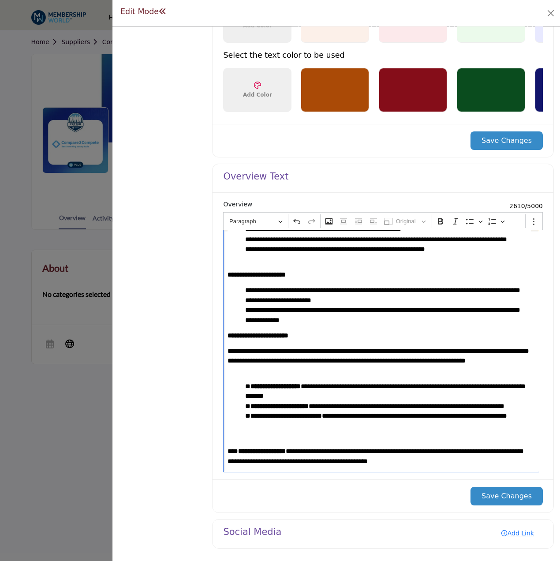
click at [497, 494] on button "Save Changes" at bounding box center [506, 496] width 72 height 19
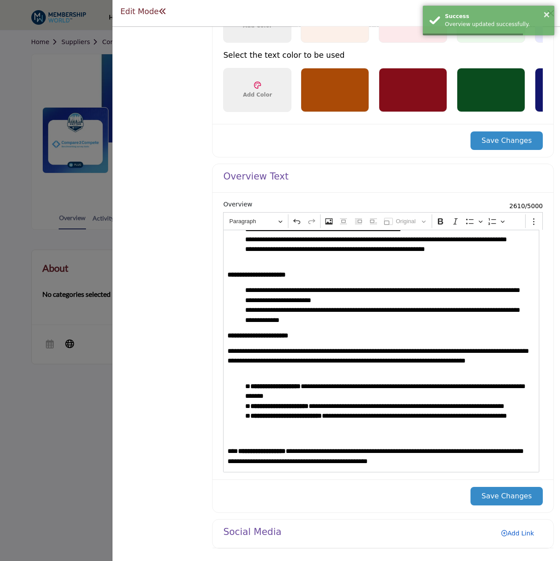
click at [517, 534] on link "Add Link" at bounding box center [517, 533] width 50 height 14
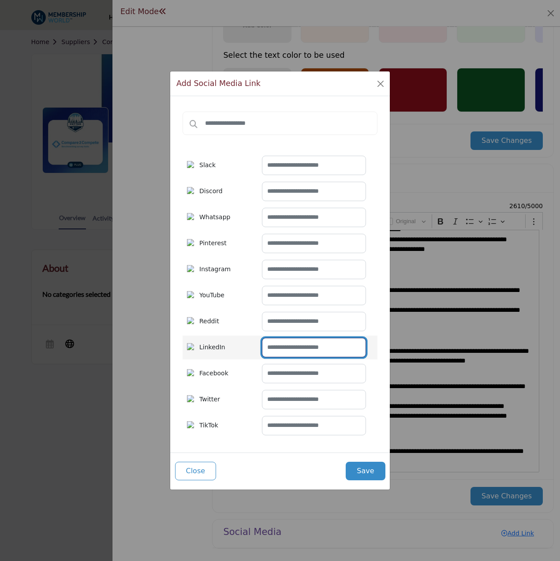
click at [309, 348] on input "text" at bounding box center [314, 347] width 104 height 19
click at [381, 83] on button "Close" at bounding box center [380, 84] width 12 height 12
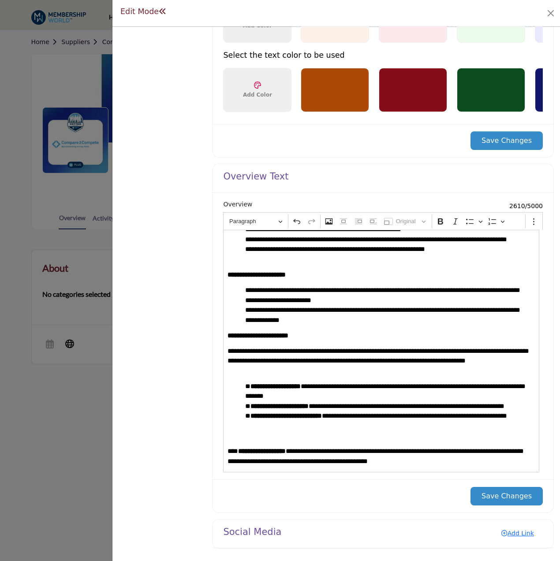
click at [520, 492] on button "Save Changes" at bounding box center [506, 496] width 72 height 19
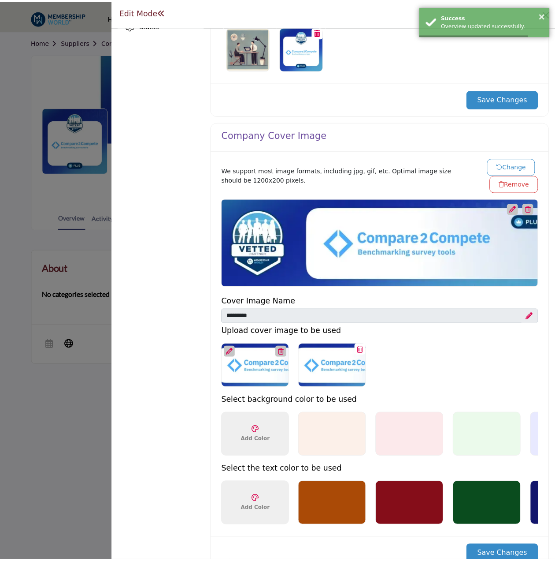
scroll to position [0, 0]
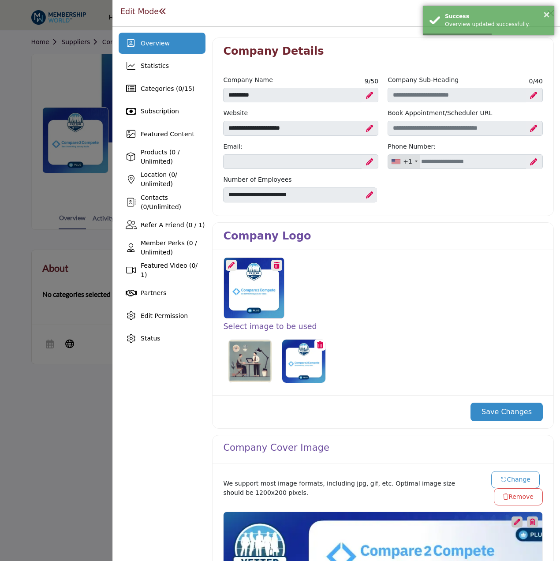
click at [511, 415] on button "Save Changes" at bounding box center [506, 412] width 72 height 19
click at [81, 39] on div at bounding box center [280, 280] width 560 height 561
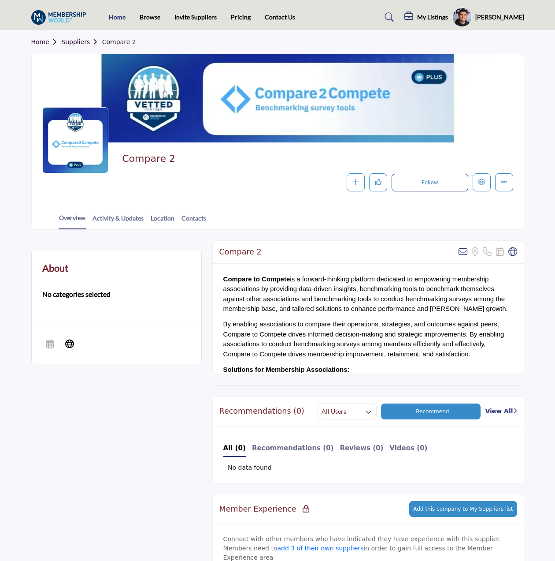
click at [110, 16] on link "Home" at bounding box center [117, 16] width 17 height 7
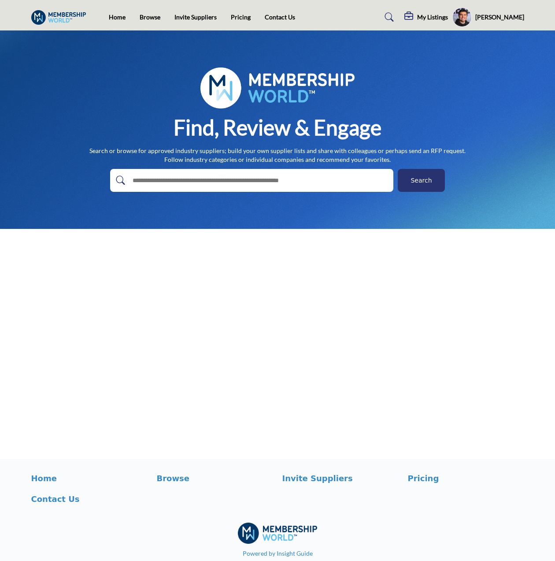
click at [238, 175] on input "text" at bounding box center [233, 180] width 210 height 13
type input "******"
click at [398, 169] on button "Search" at bounding box center [421, 180] width 47 height 23
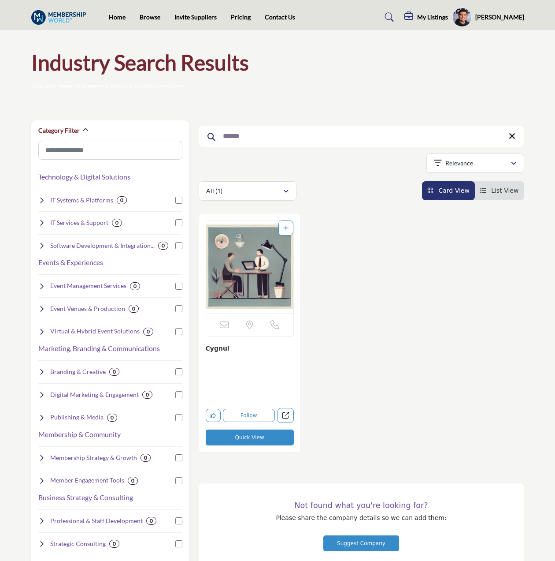
click at [238, 271] on img "Open Listing in new tab" at bounding box center [249, 266] width 87 height 93
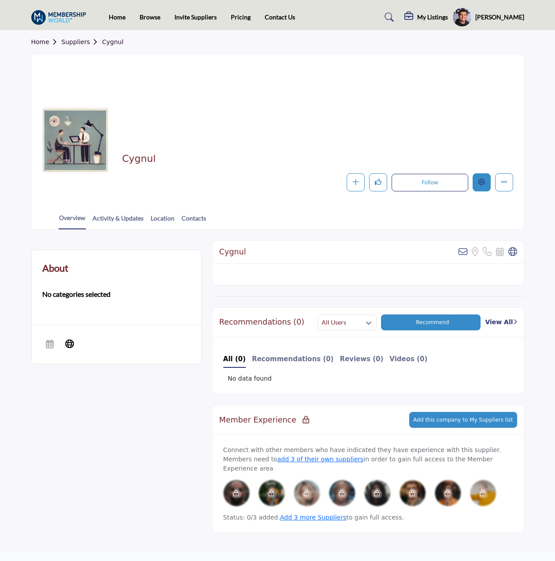
click at [485, 180] on icon "Edit company" at bounding box center [482, 182] width 7 height 7
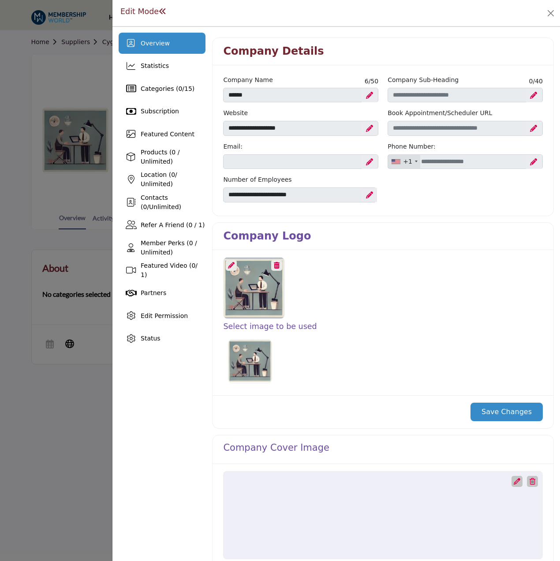
click at [228, 264] on icon at bounding box center [231, 265] width 7 height 7
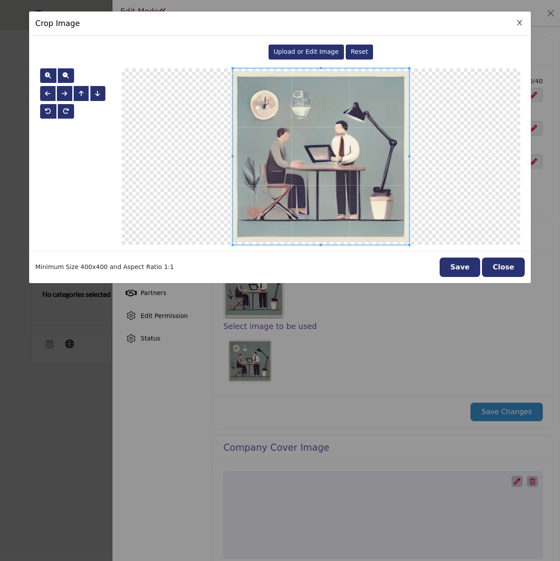
drag, startPoint x: 275, startPoint y: 66, endPoint x: 282, endPoint y: 60, distance: 9.2
click at [278, 63] on div "Upload or Edit Image Reset" at bounding box center [279, 55] width 489 height 26
click at [301, 48] on span "Upload or Edit Image" at bounding box center [305, 51] width 65 height 7
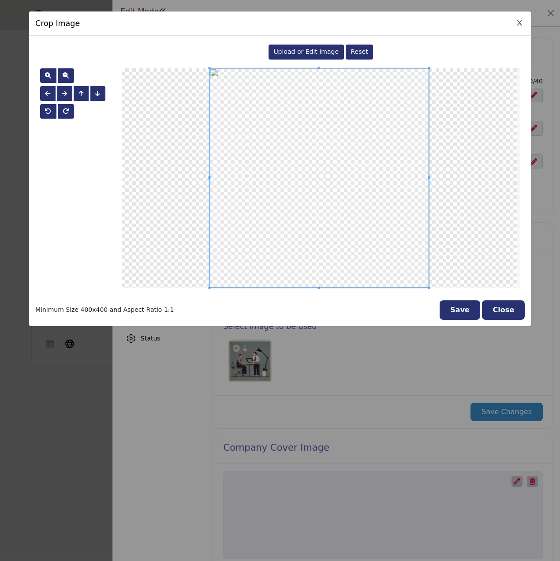
click at [464, 301] on button "Save" at bounding box center [460, 309] width 41 height 19
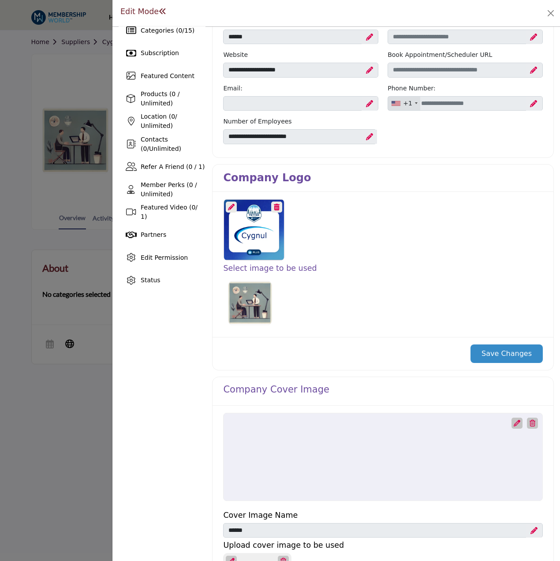
scroll to position [88, 0]
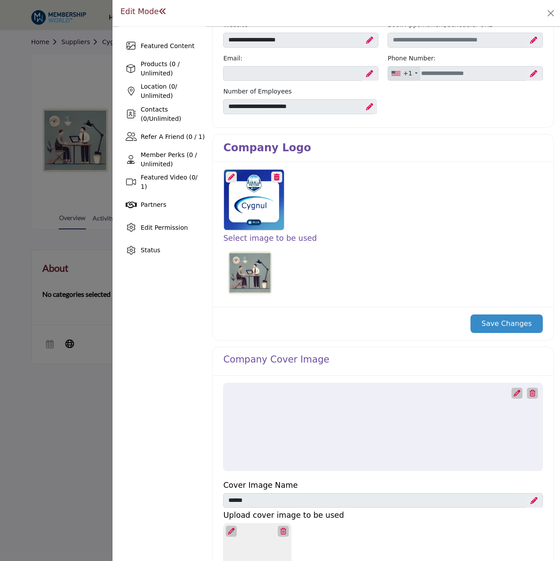
click at [502, 325] on button "Save Changes" at bounding box center [506, 323] width 72 height 19
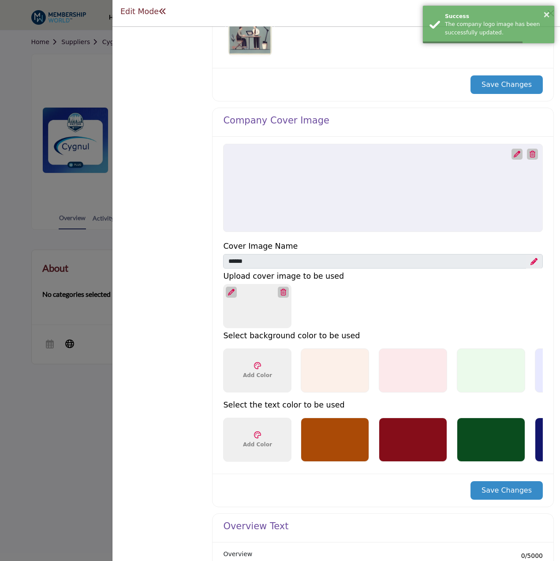
scroll to position [353, 0]
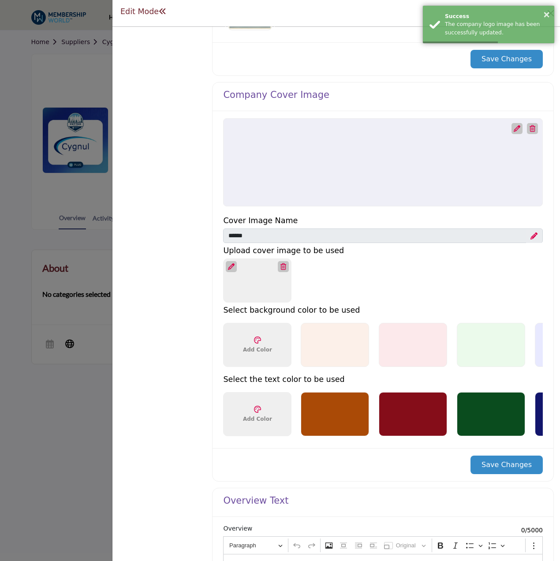
click at [234, 266] on icon at bounding box center [231, 266] width 7 height 7
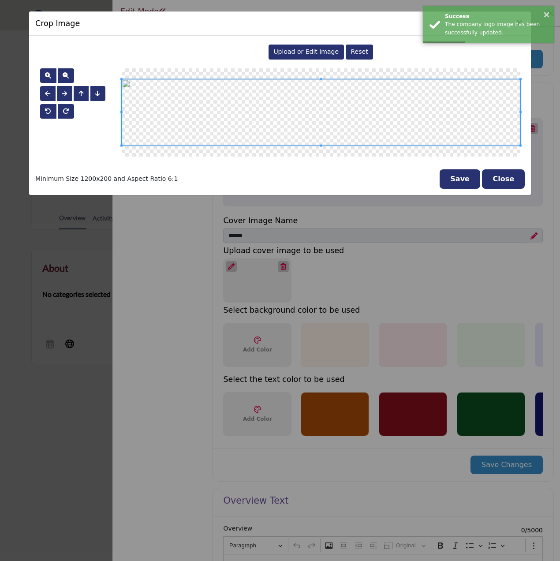
click at [312, 63] on div "Upload or Edit Image Reset" at bounding box center [321, 53] width 408 height 23
click at [314, 52] on span "Upload or Edit Image" at bounding box center [305, 51] width 65 height 7
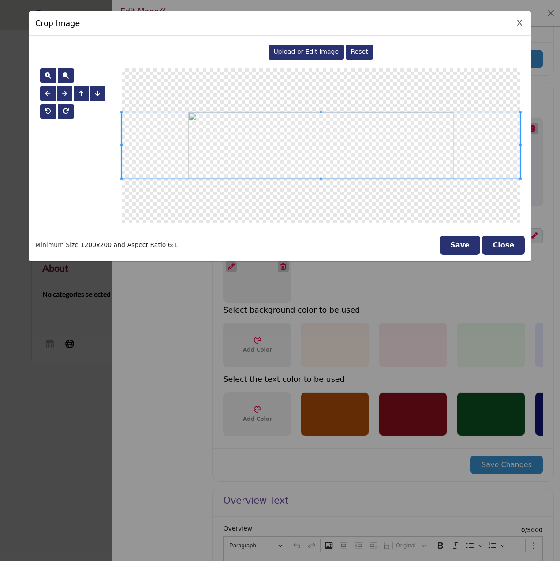
click at [472, 248] on button "Save" at bounding box center [460, 244] width 41 height 19
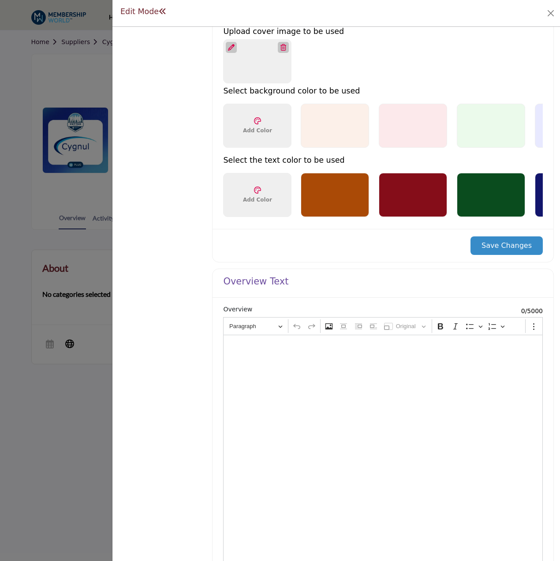
scroll to position [573, 0]
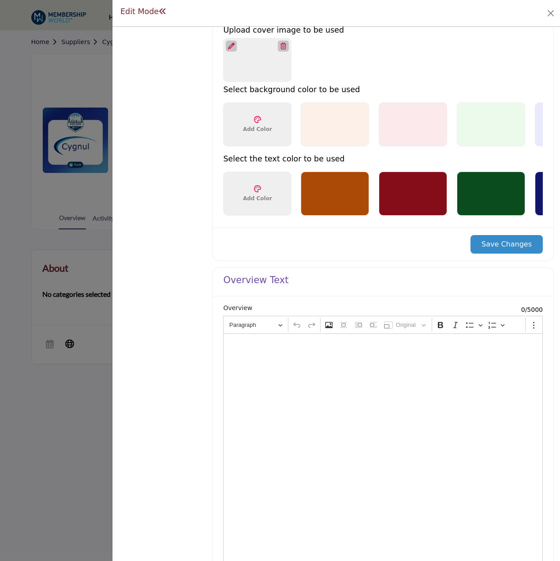
click at [503, 243] on button "Save Changes" at bounding box center [506, 244] width 72 height 19
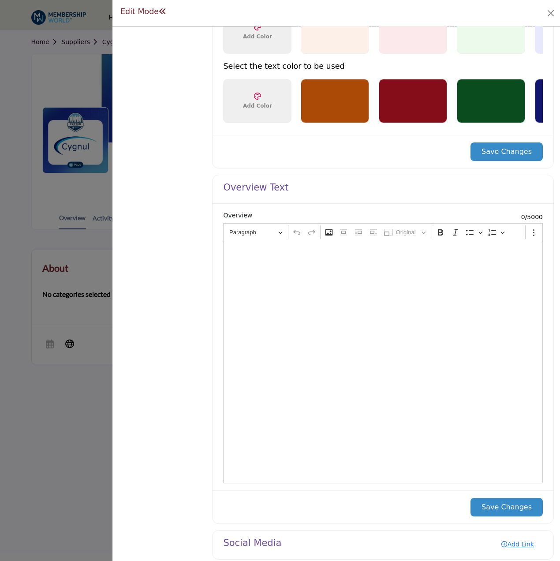
scroll to position [731, 0]
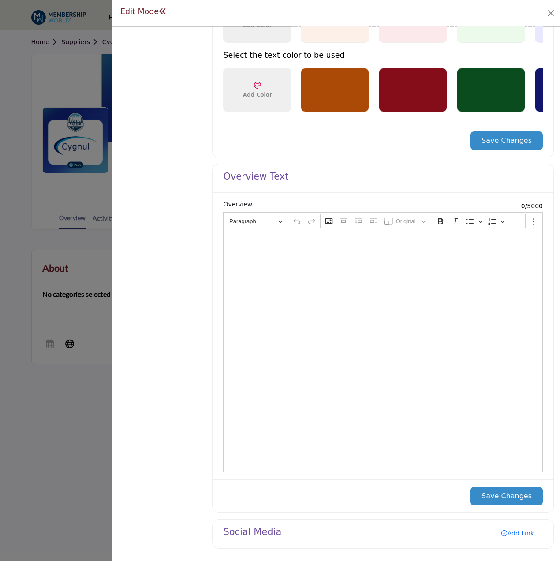
click at [345, 289] on div "Editor editing area: main" at bounding box center [383, 351] width 320 height 242
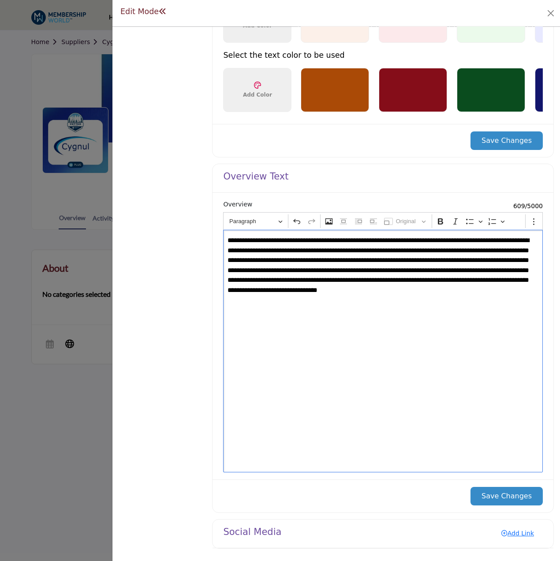
click at [408, 257] on span "**********" at bounding box center [378, 265] width 302 height 56
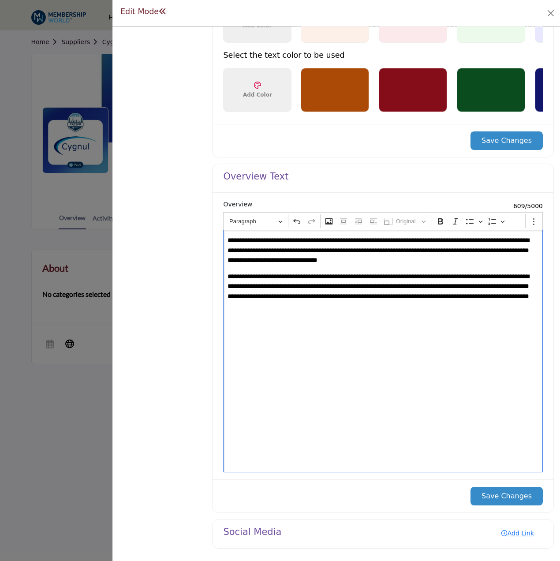
drag, startPoint x: 373, startPoint y: 284, endPoint x: 475, endPoint y: 319, distance: 108.0
click at [373, 284] on span "**********" at bounding box center [378, 286] width 302 height 26
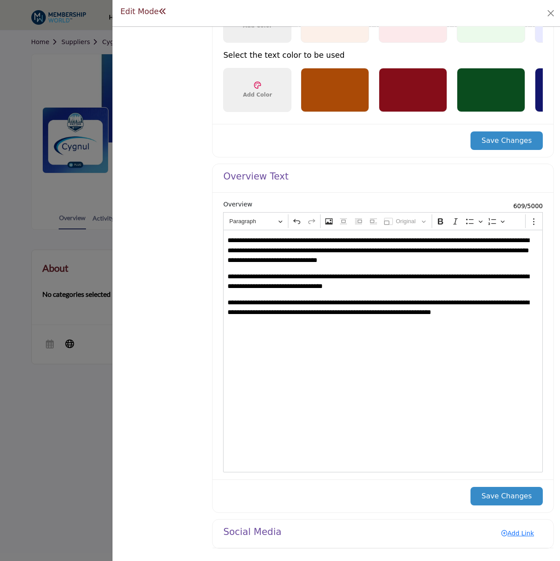
click at [498, 496] on button "Save Changes" at bounding box center [506, 496] width 72 height 19
click at [505, 506] on div "Save Changes" at bounding box center [382, 495] width 341 height 33
click at [509, 499] on button "Save Changes" at bounding box center [506, 496] width 72 height 19
click at [514, 529] on link "Add Link" at bounding box center [517, 533] width 50 height 14
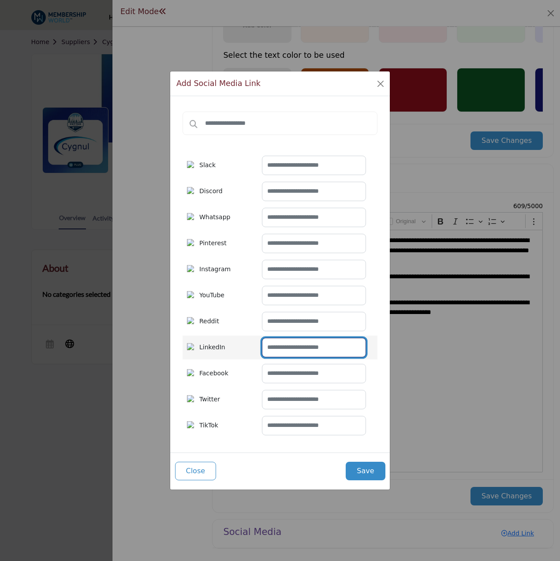
click at [312, 341] on input "text" at bounding box center [314, 347] width 104 height 19
click at [290, 349] on input "text" at bounding box center [314, 347] width 104 height 19
paste input "**********"
type input "**********"
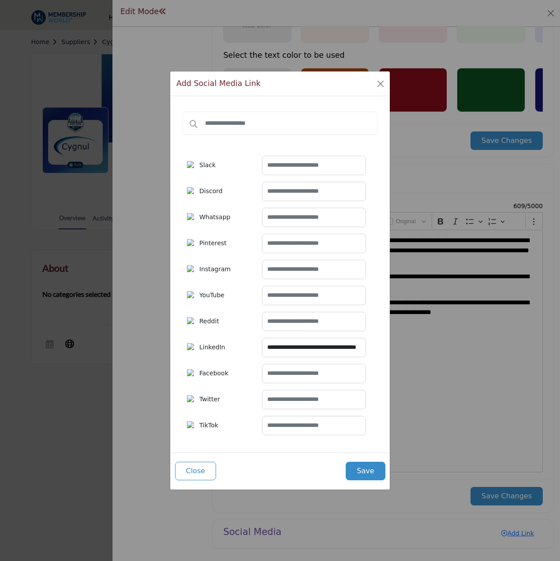
scroll to position [0, 0]
click at [291, 369] on input "text" at bounding box center [314, 373] width 104 height 19
paste input "**********"
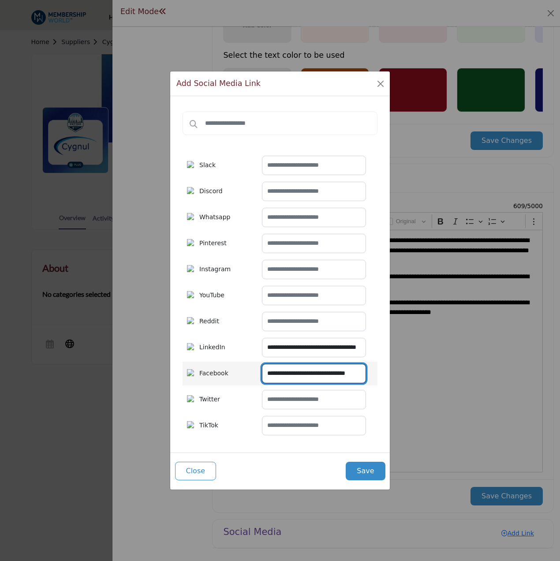
scroll to position [0, 9]
type input "**********"
click at [374, 470] on button "Save" at bounding box center [365, 471] width 39 height 19
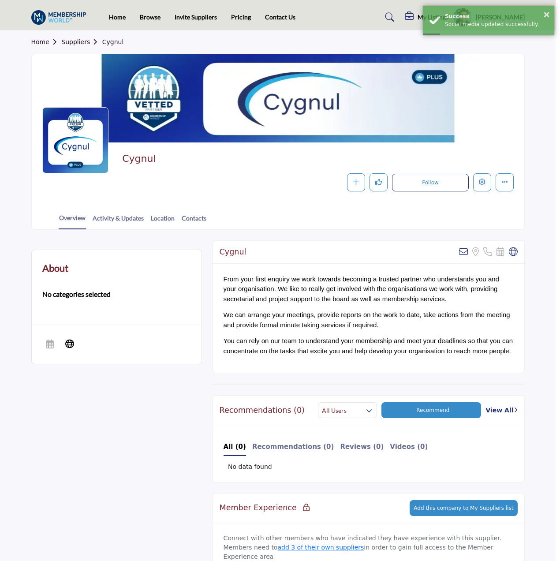
click at [33, 108] on div at bounding box center [280, 280] width 560 height 561
